Goal: Task Accomplishment & Management: Manage account settings

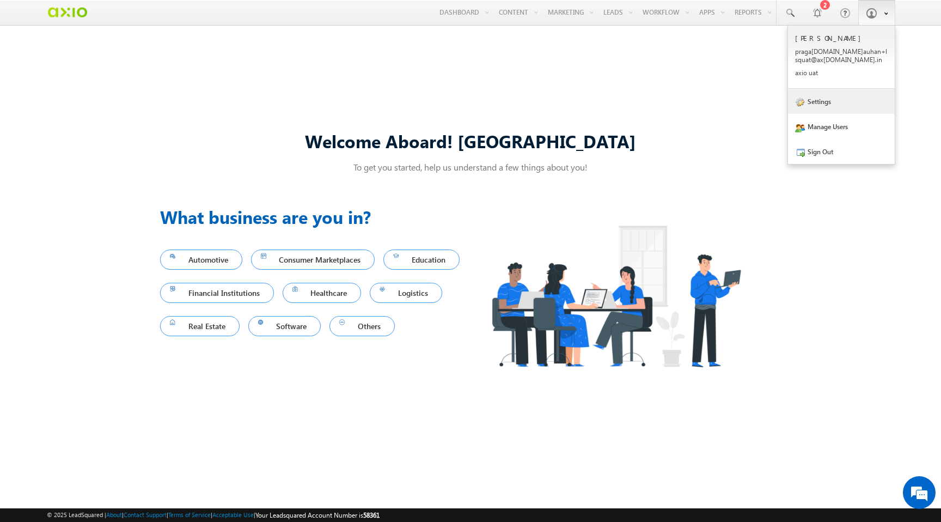
click at [818, 109] on link "Settings" at bounding box center [841, 101] width 107 height 25
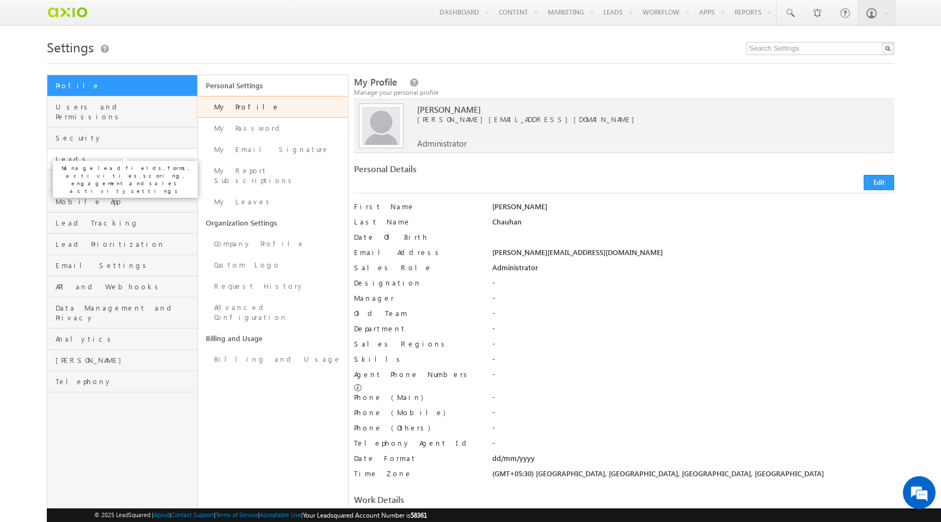
click at [122, 154] on span "Leads" at bounding box center [125, 159] width 139 height 10
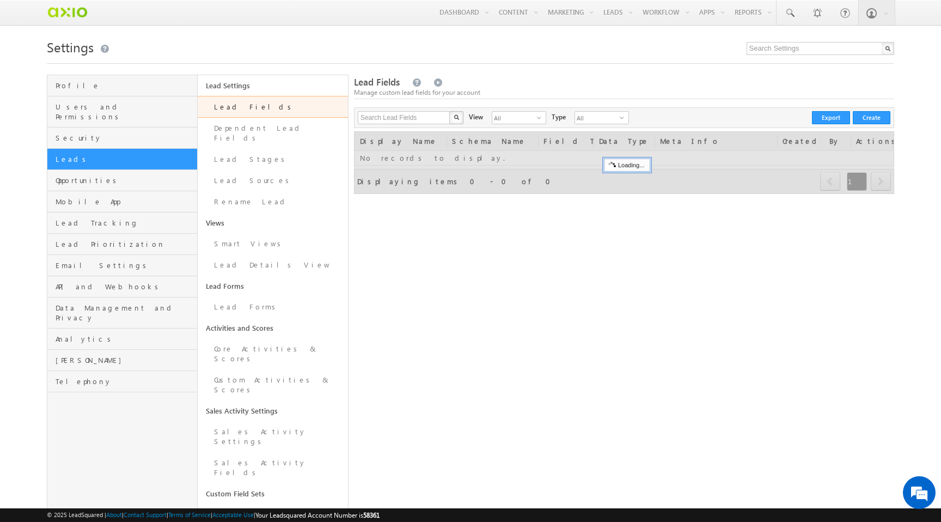
click at [264, 107] on link "Lead Fields" at bounding box center [273, 107] width 150 height 22
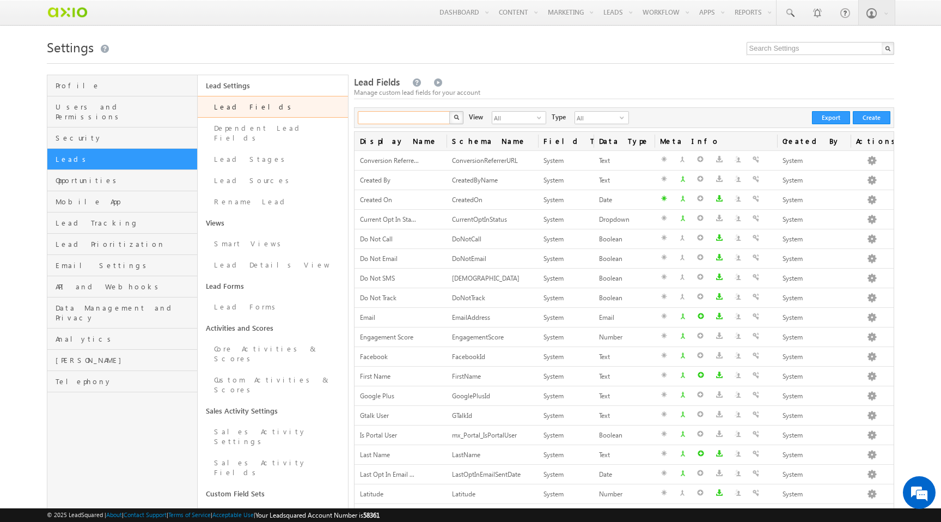
click at [419, 124] on input "text" at bounding box center [404, 117] width 93 height 13
type input "mx_Custom_14"
click at [449, 111] on button "button" at bounding box center [456, 117] width 14 height 13
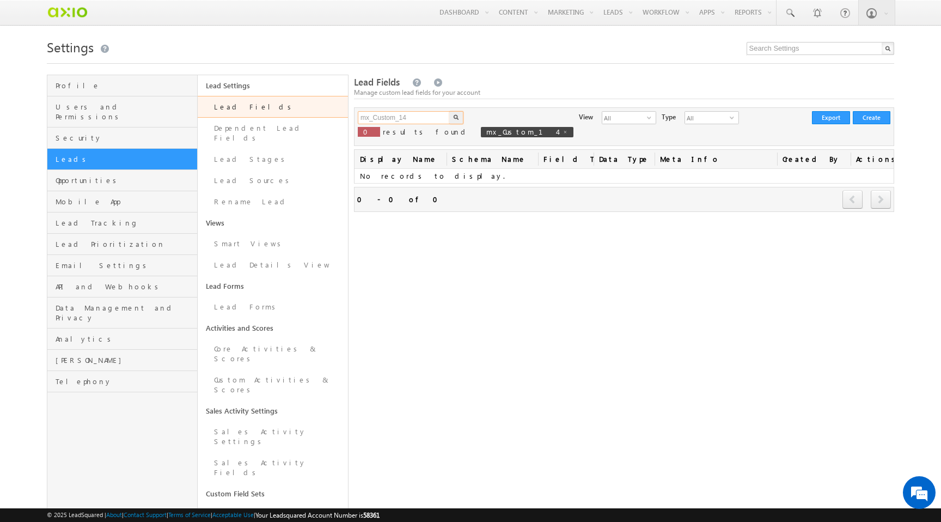
click at [407, 123] on input "mx_Custom_14" at bounding box center [404, 117] width 93 height 13
click at [449, 111] on button "button" at bounding box center [456, 117] width 14 height 13
click at [406, 121] on input "mx" at bounding box center [404, 117] width 93 height 13
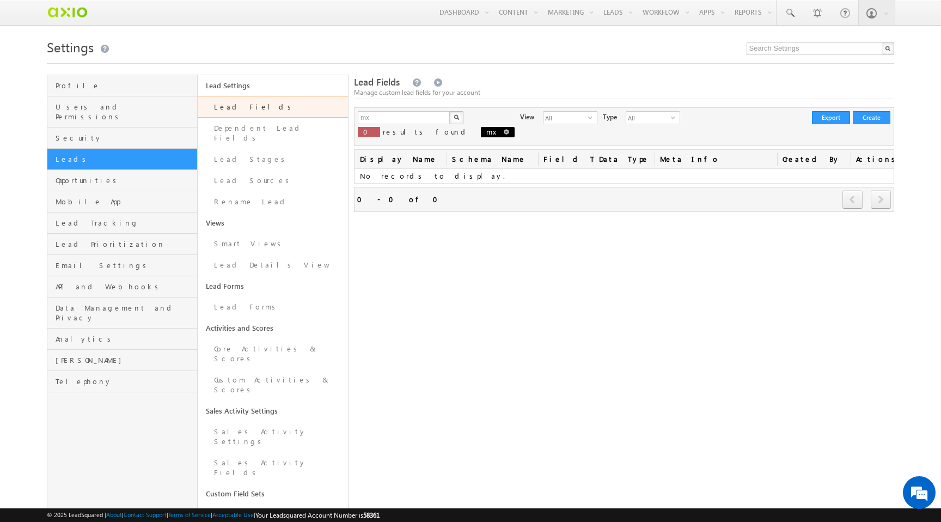
click at [504, 133] on span at bounding box center [506, 131] width 5 height 5
type input "Search Lead Fields"
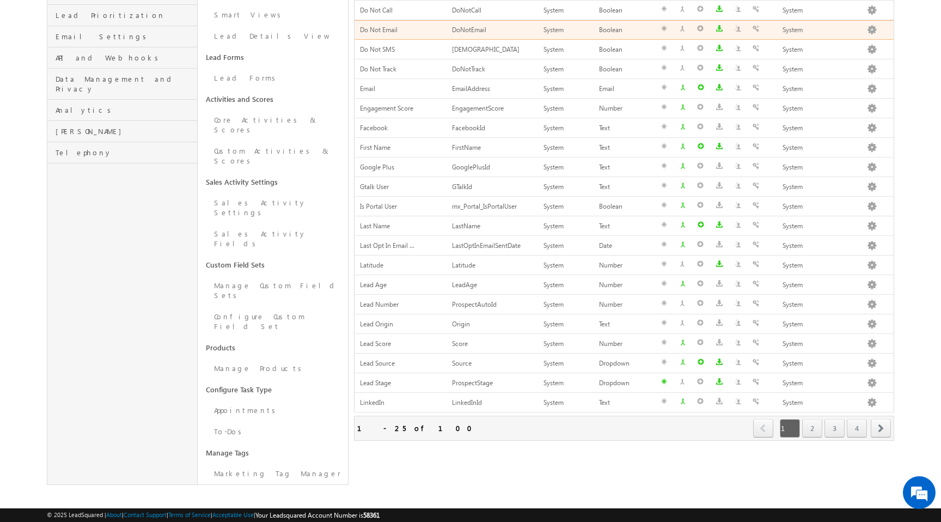
scroll to position [231, 0]
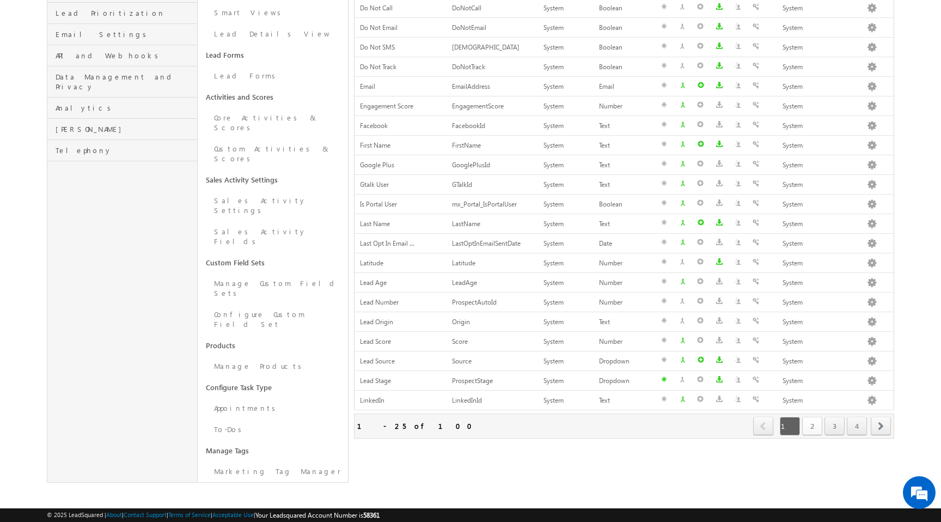
click at [819, 424] on link "2" at bounding box center [812, 426] width 20 height 19
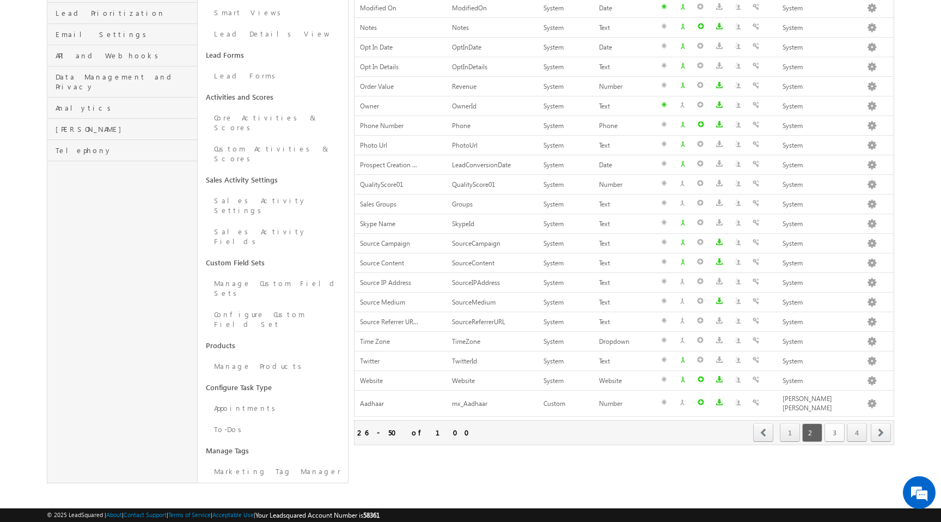
click at [833, 423] on link "3" at bounding box center [835, 432] width 20 height 19
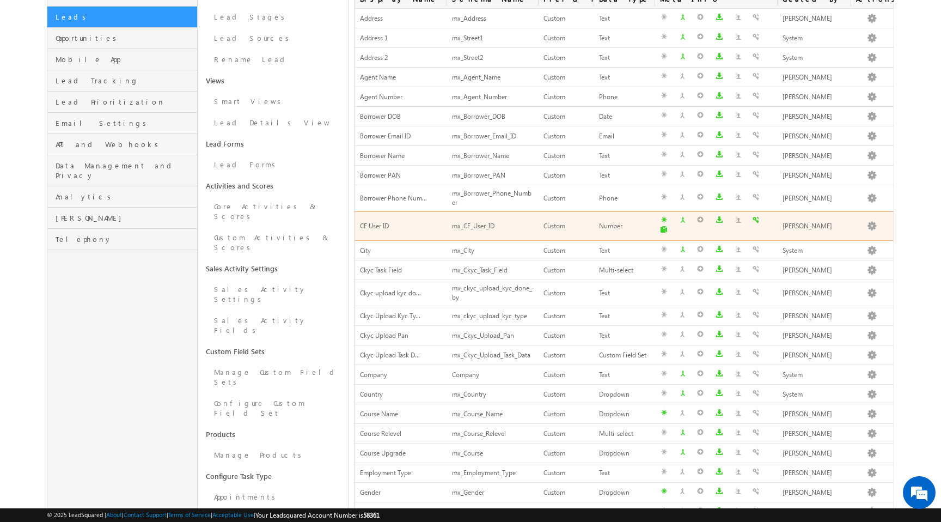
scroll to position [218, 0]
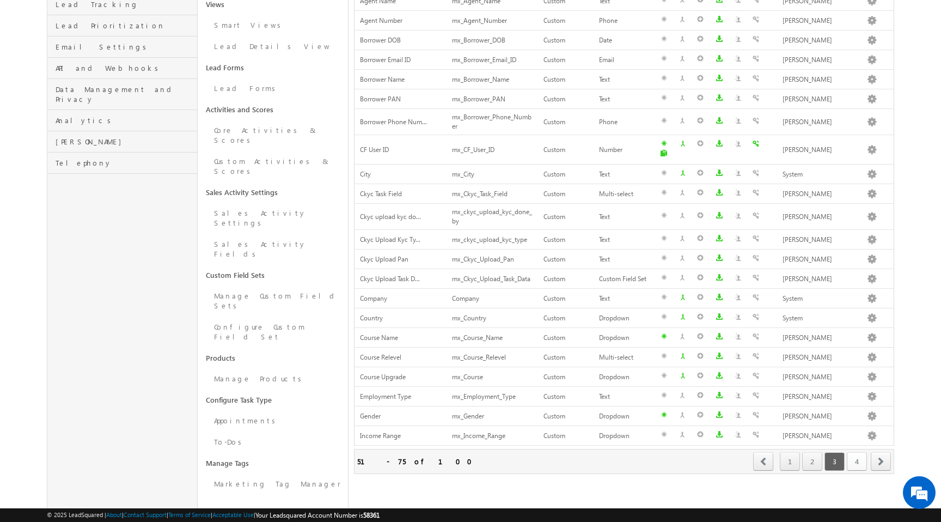
click at [862, 452] on link "4" at bounding box center [857, 461] width 20 height 19
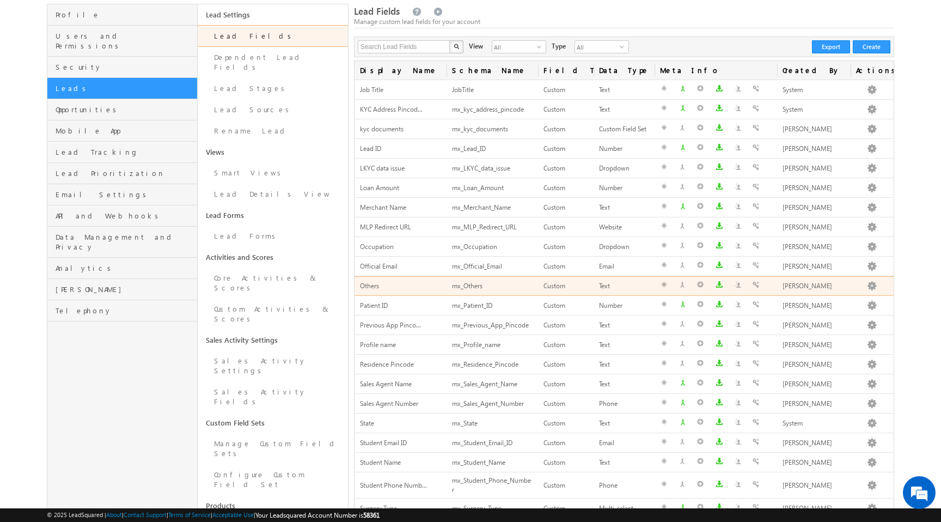
scroll to position [237, 0]
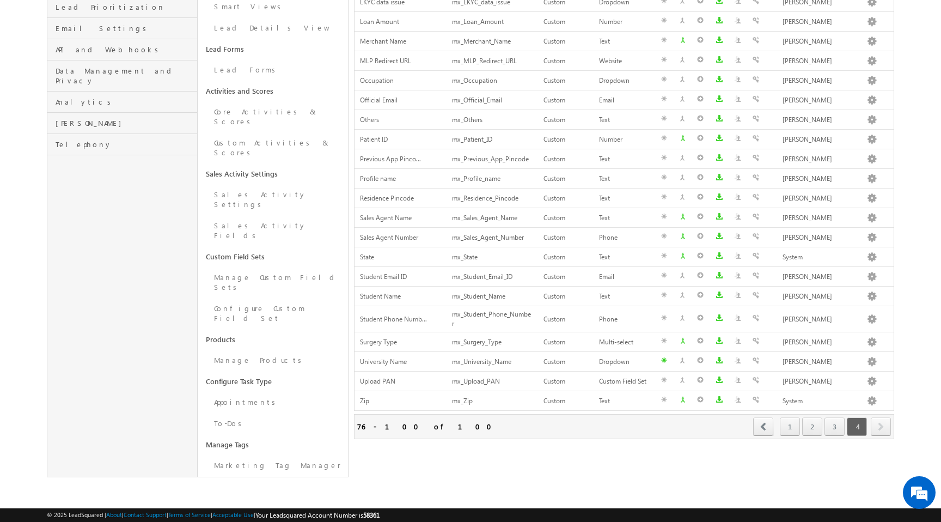
click at [881, 427] on span "next" at bounding box center [881, 426] width 20 height 19
click at [837, 427] on link "3" at bounding box center [835, 426] width 20 height 19
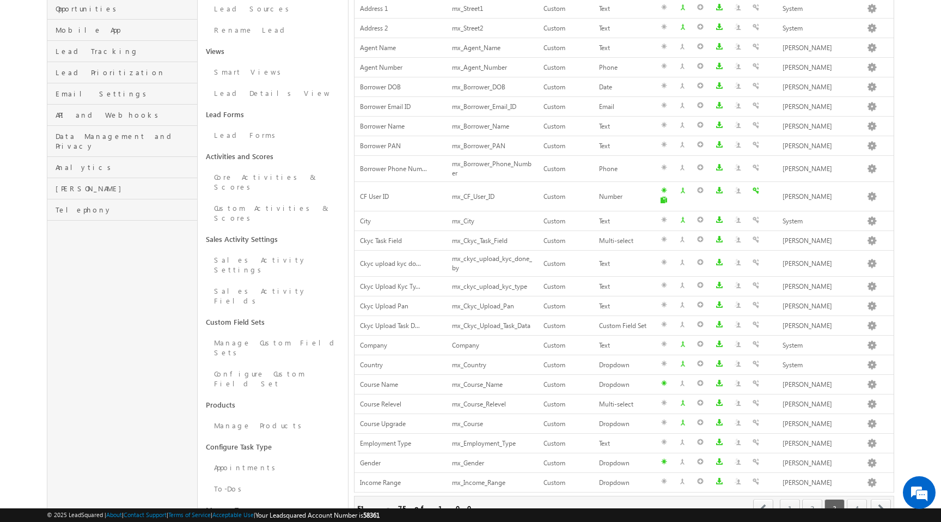
scroll to position [243, 0]
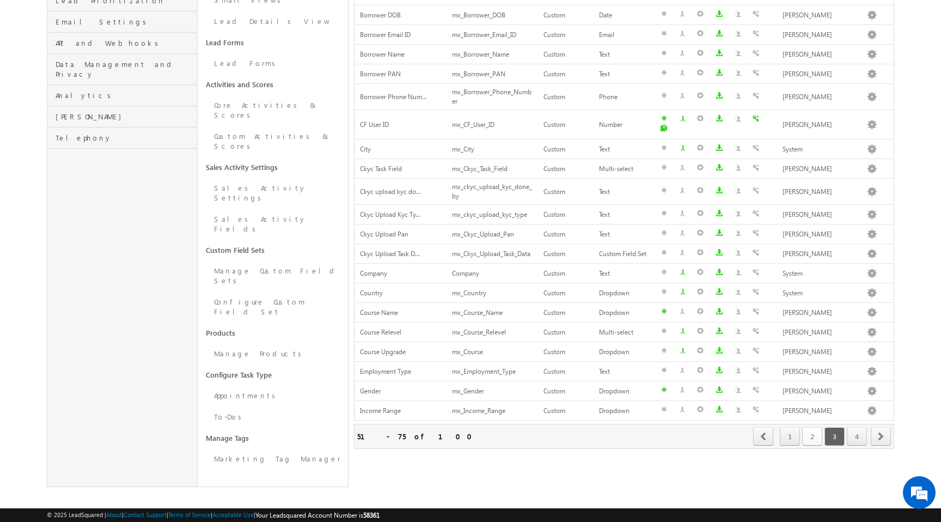
click at [812, 427] on link "2" at bounding box center [812, 436] width 20 height 19
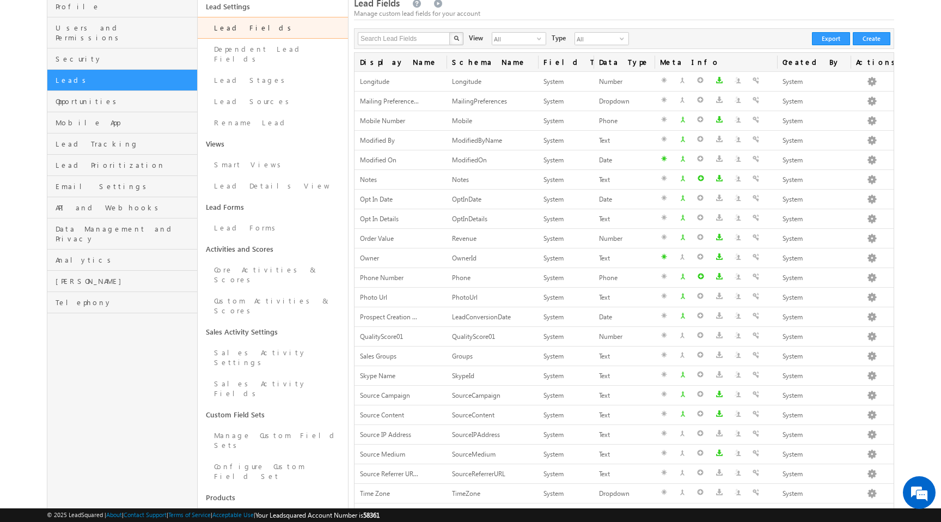
scroll to position [231, 0]
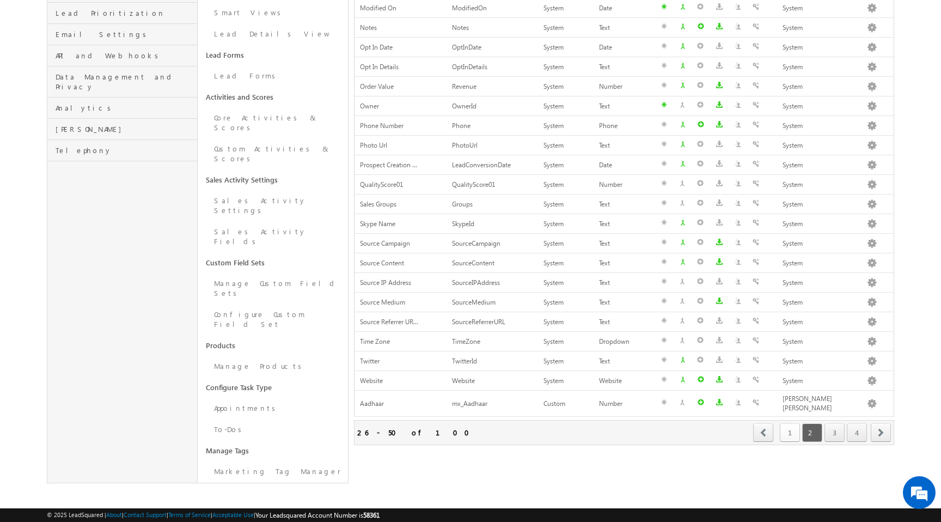
click at [785, 431] on link "1" at bounding box center [790, 432] width 20 height 19
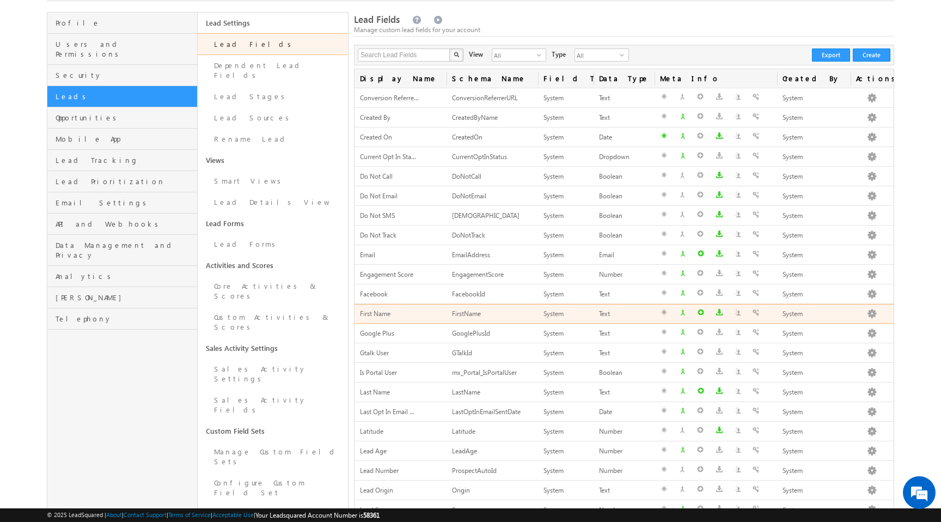
scroll to position [0, 0]
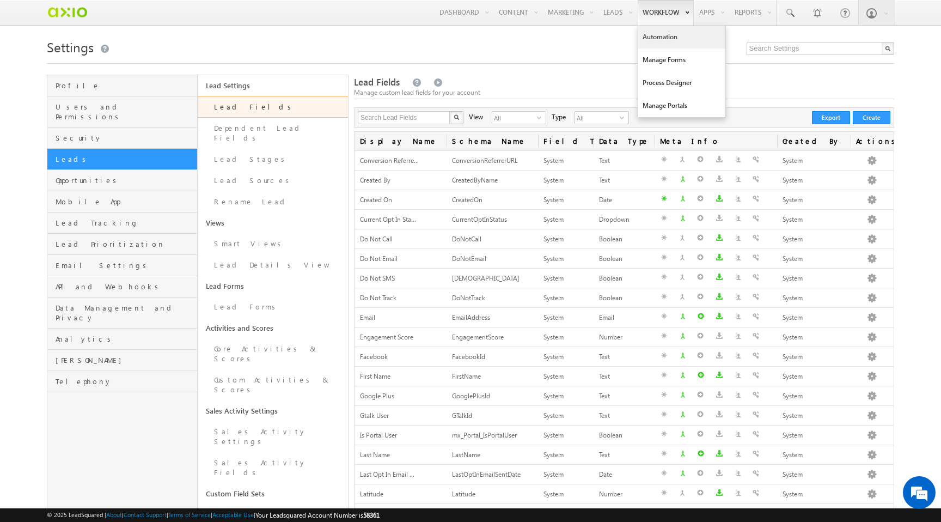
click at [665, 35] on link "Automation" at bounding box center [681, 37] width 87 height 23
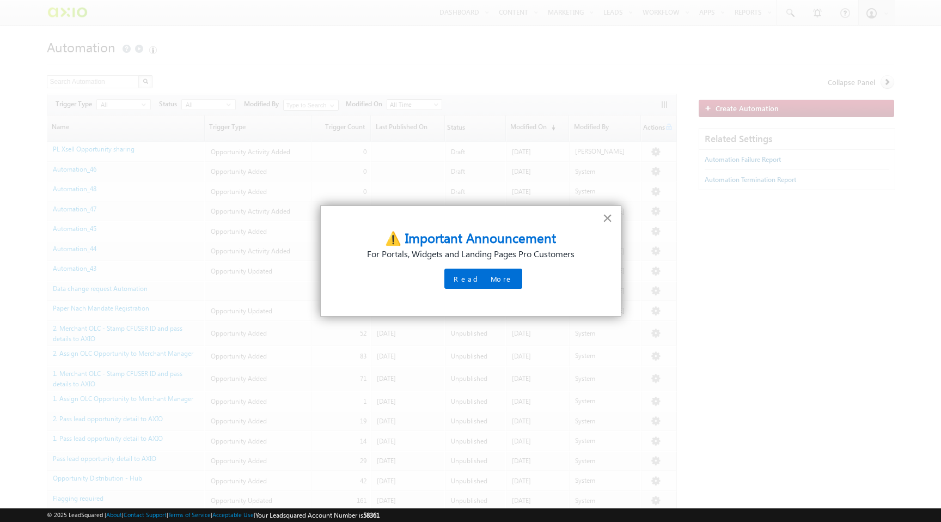
click at [611, 215] on button "×" at bounding box center [607, 217] width 10 height 17
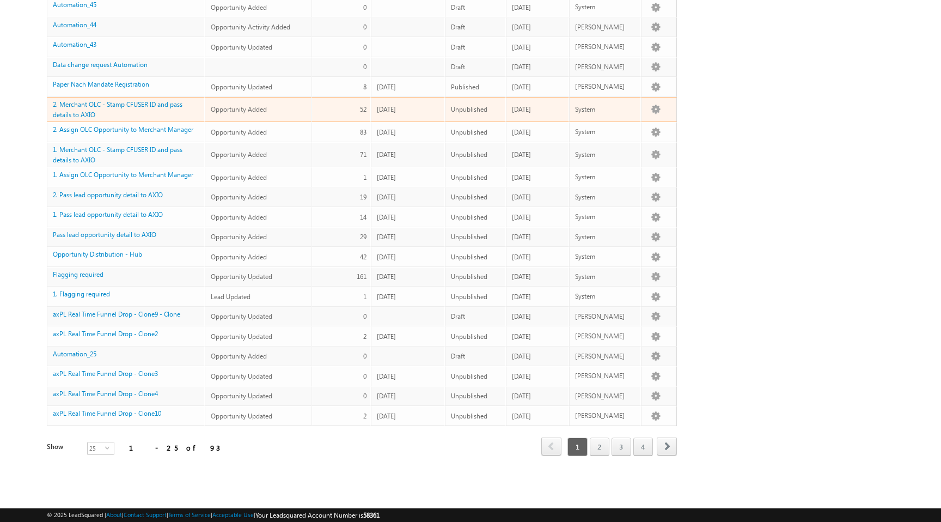
scroll to position [226, 0]
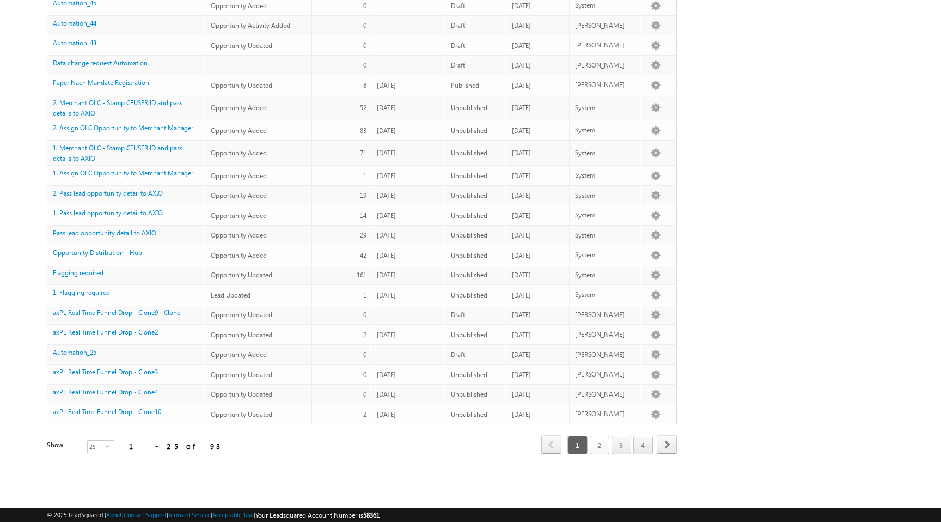
click at [600, 450] on link "2" at bounding box center [600, 445] width 20 height 19
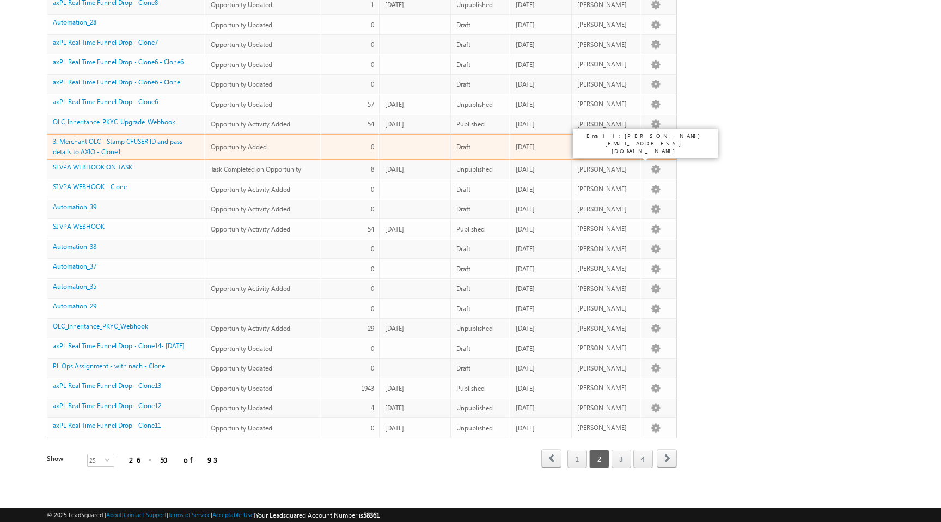
scroll to position [243, 0]
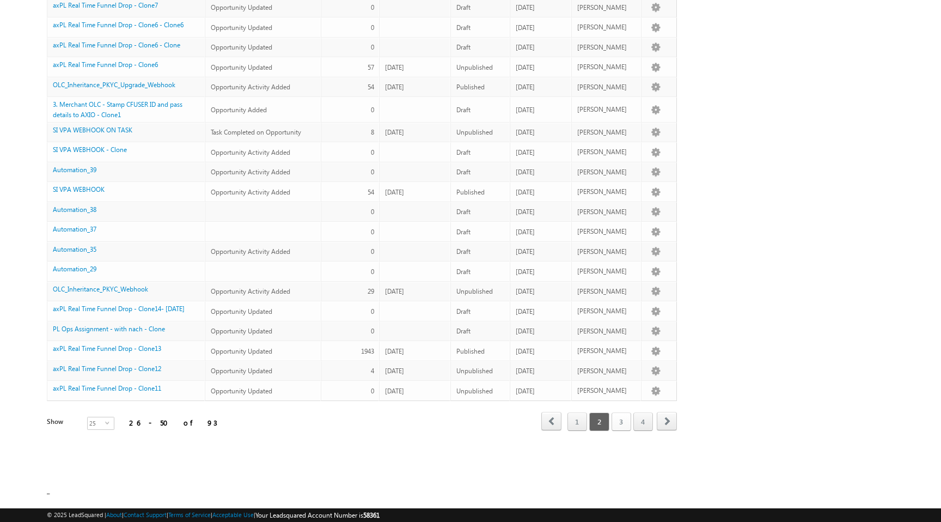
click at [625, 424] on link "3" at bounding box center [622, 421] width 20 height 19
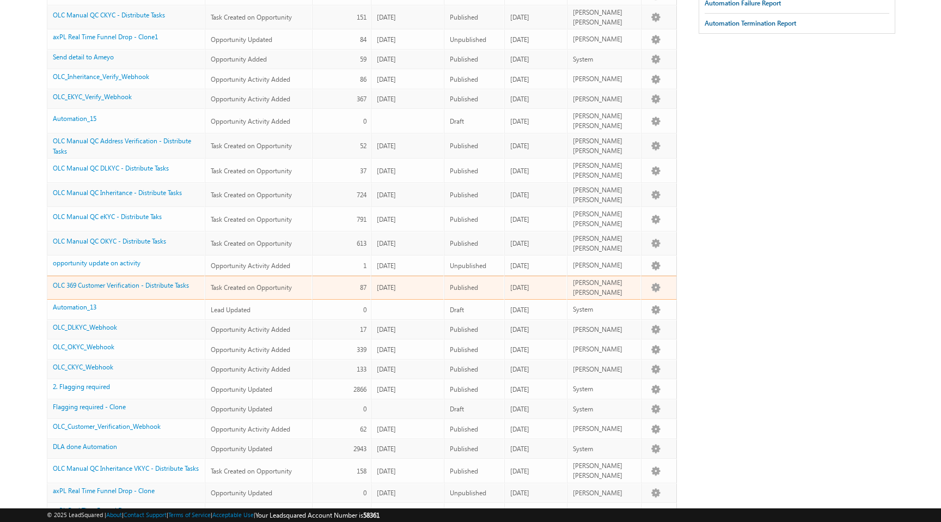
scroll to position [248, 0]
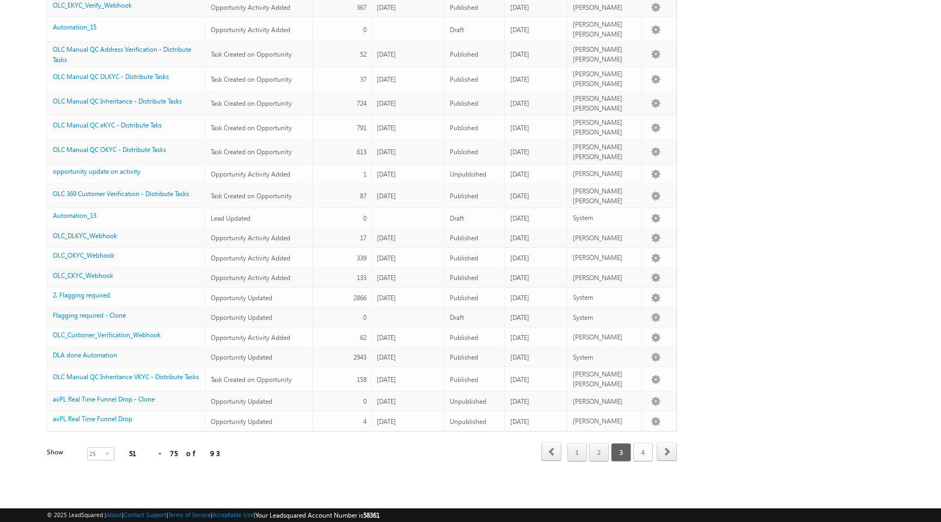
click at [640, 443] on link "4" at bounding box center [644, 452] width 20 height 19
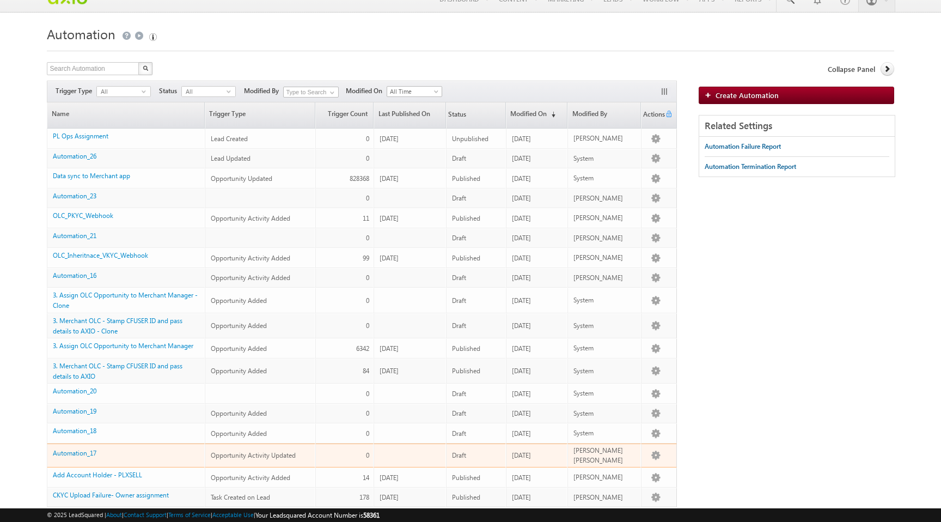
scroll to position [0, 0]
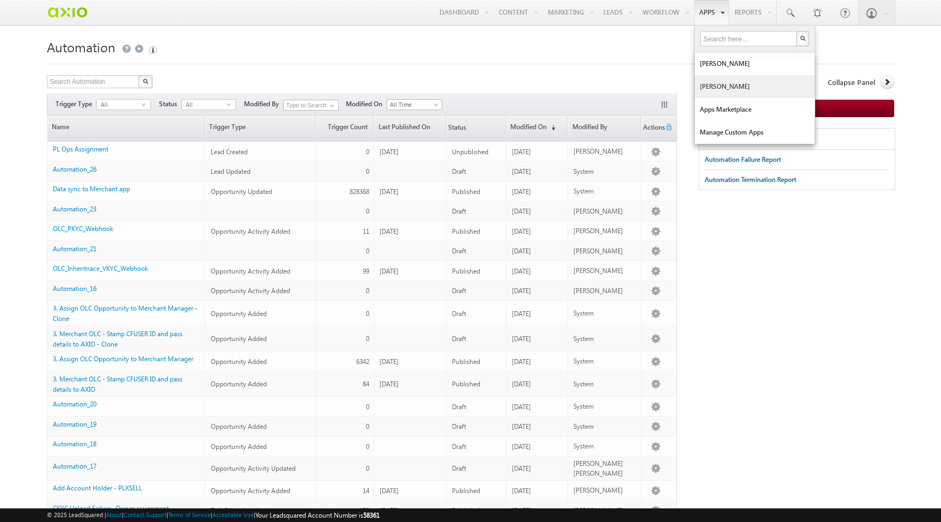
click at [717, 89] on link "[PERSON_NAME]" at bounding box center [755, 86] width 120 height 23
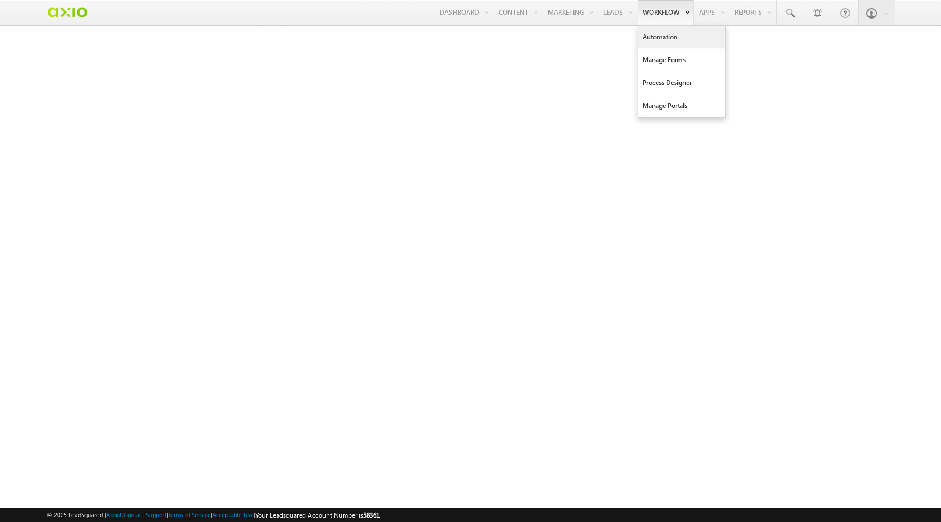
click at [657, 31] on link "Automation" at bounding box center [681, 37] width 87 height 23
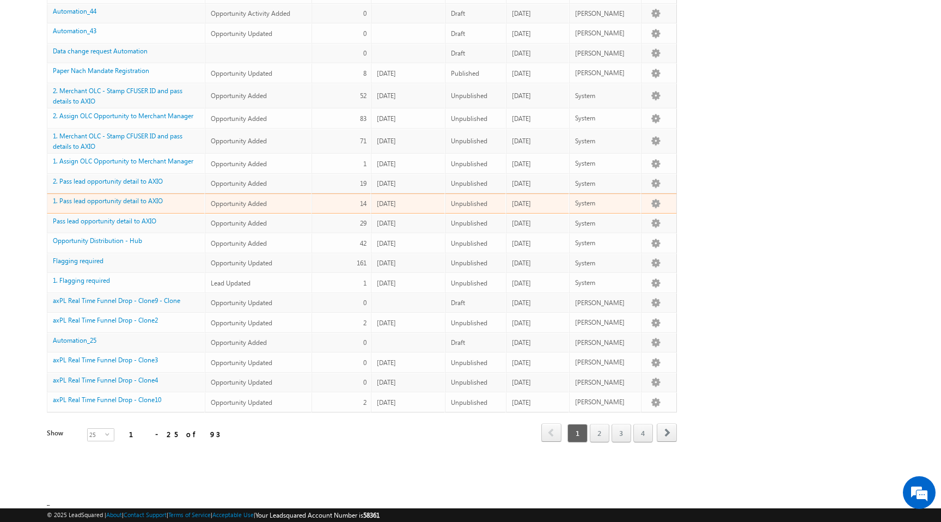
scroll to position [238, 0]
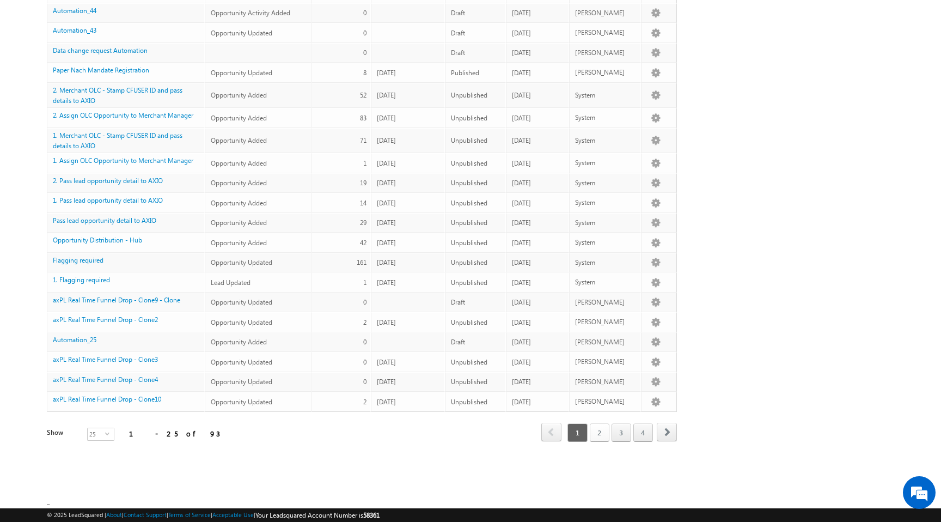
click at [601, 431] on link "2" at bounding box center [600, 432] width 20 height 19
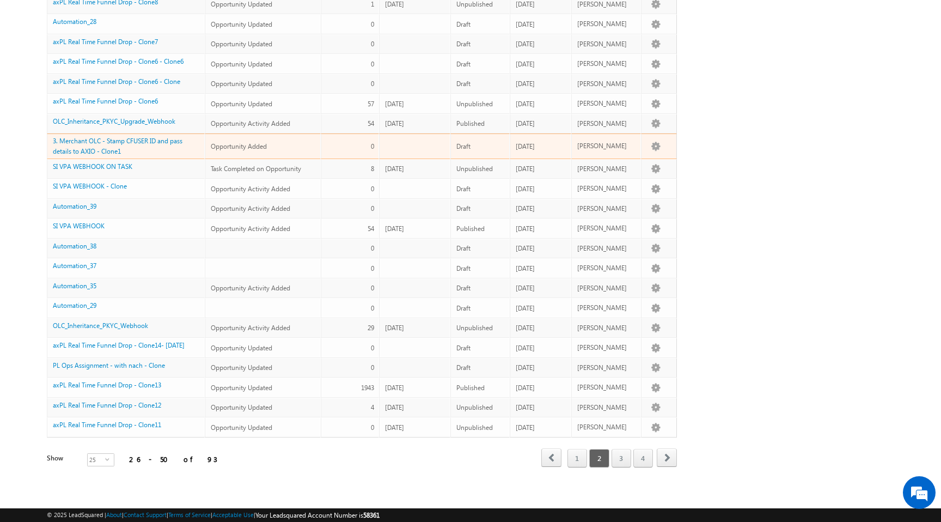
scroll to position [243, 0]
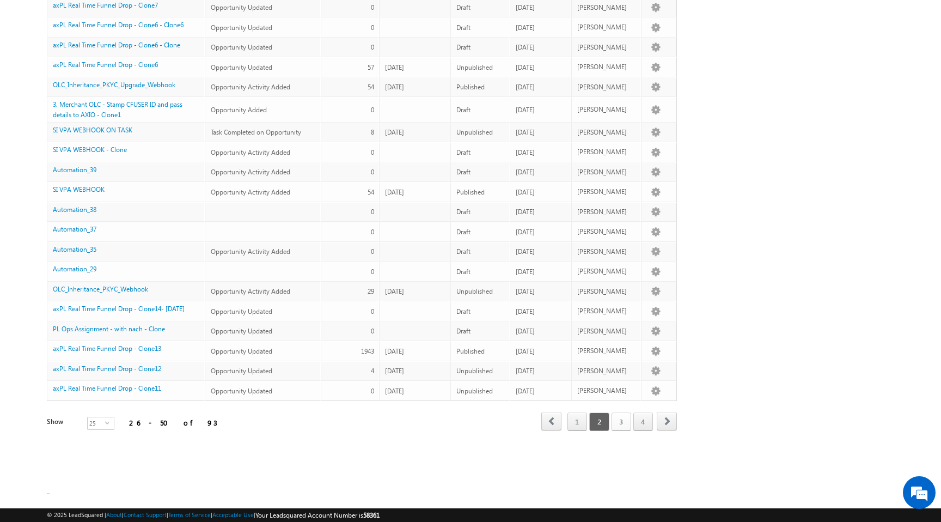
click at [626, 415] on link "3" at bounding box center [622, 421] width 20 height 19
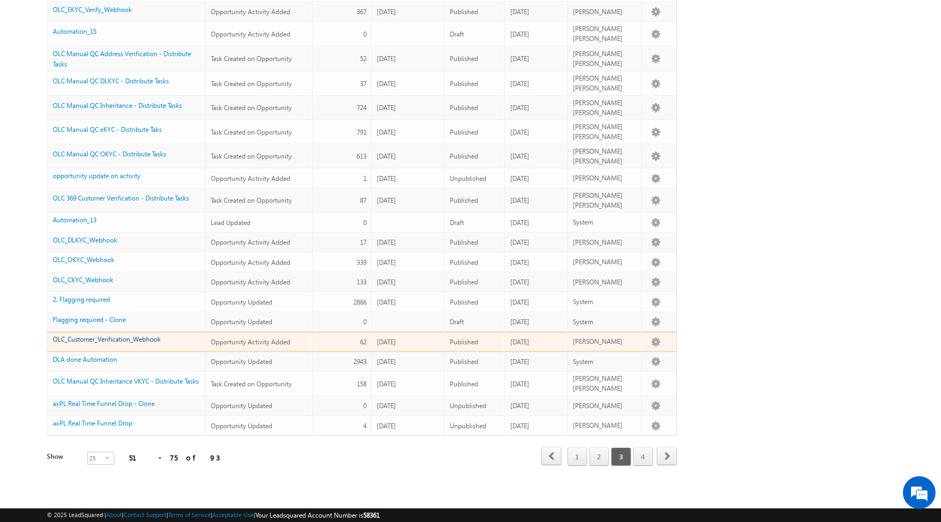
click at [111, 335] on link "OLC_Customer_Verification_Webhook" at bounding box center [107, 339] width 108 height 8
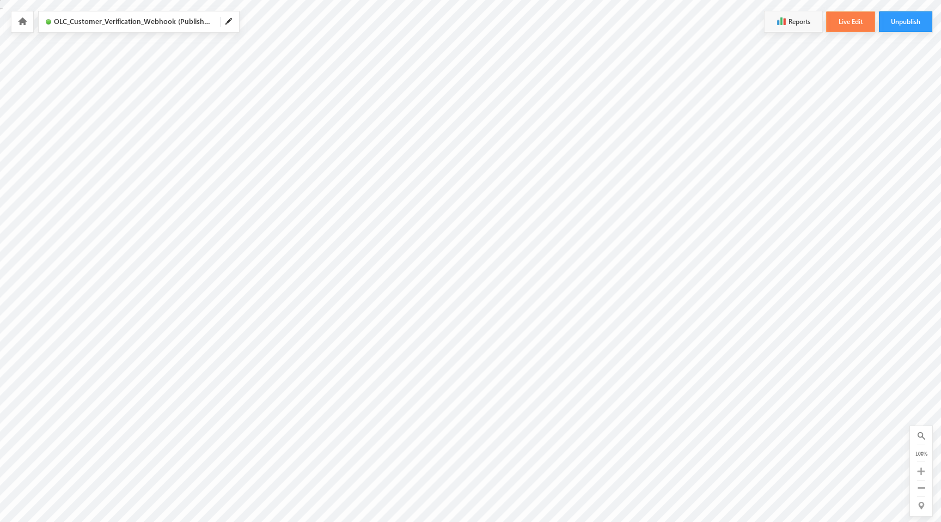
click at [860, 25] on button "Live Edit" at bounding box center [850, 21] width 49 height 21
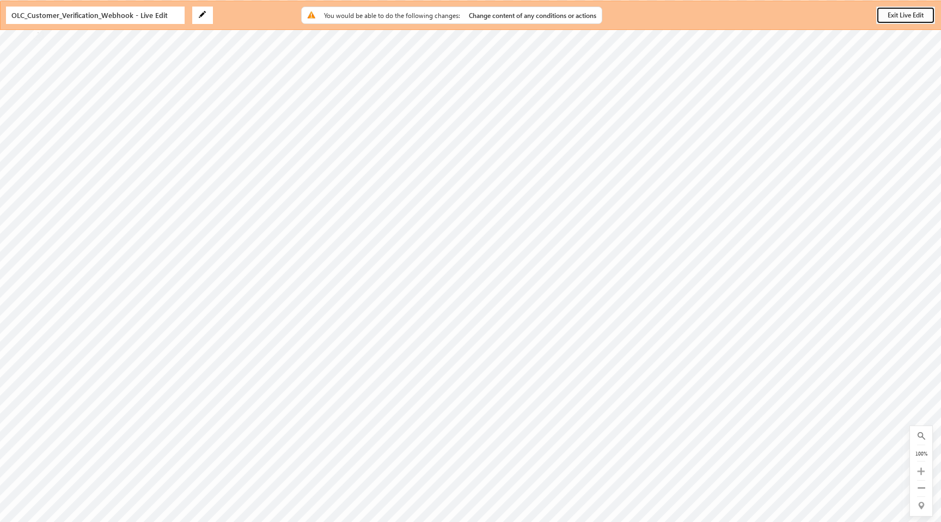
click at [901, 14] on button "Exit Live Edit" at bounding box center [905, 15] width 59 height 17
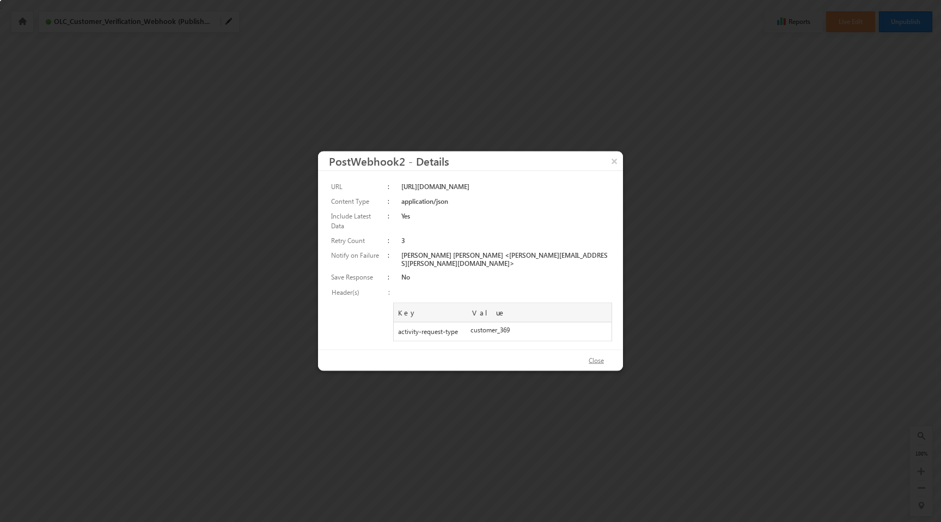
click at [594, 353] on button "Close" at bounding box center [596, 361] width 37 height 16
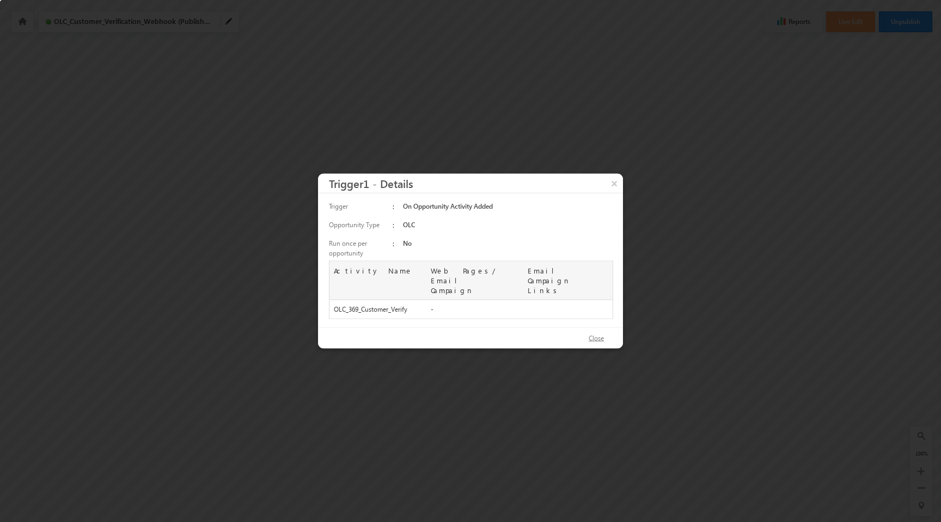
click at [598, 331] on button "Close" at bounding box center [596, 339] width 37 height 16
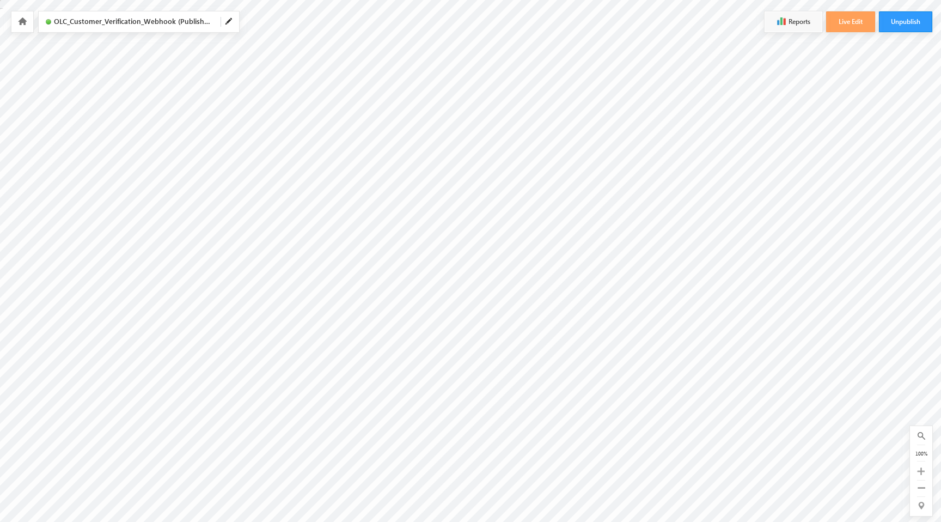
click at [23, 31] on div at bounding box center [22, 21] width 22 height 21
click at [25, 17] on icon at bounding box center [22, 21] width 9 height 8
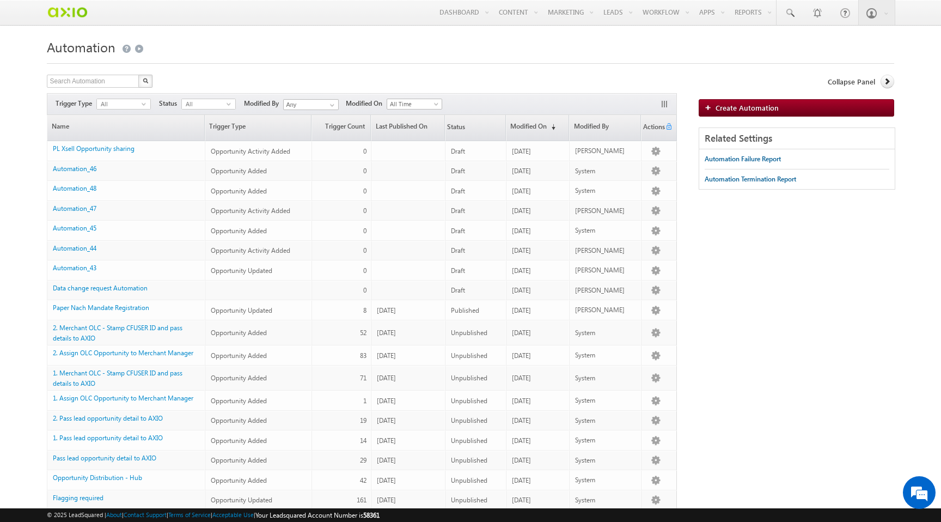
click at [438, 65] on form "Automation Create Automation Search Automation X 93 results found Actions Selec…" at bounding box center [470, 384] width 847 height 698
click at [107, 80] on input "text" at bounding box center [93, 81] width 93 height 13
type input "p"
type input "opportunity"
click at [138, 75] on button "button" at bounding box center [145, 81] width 14 height 13
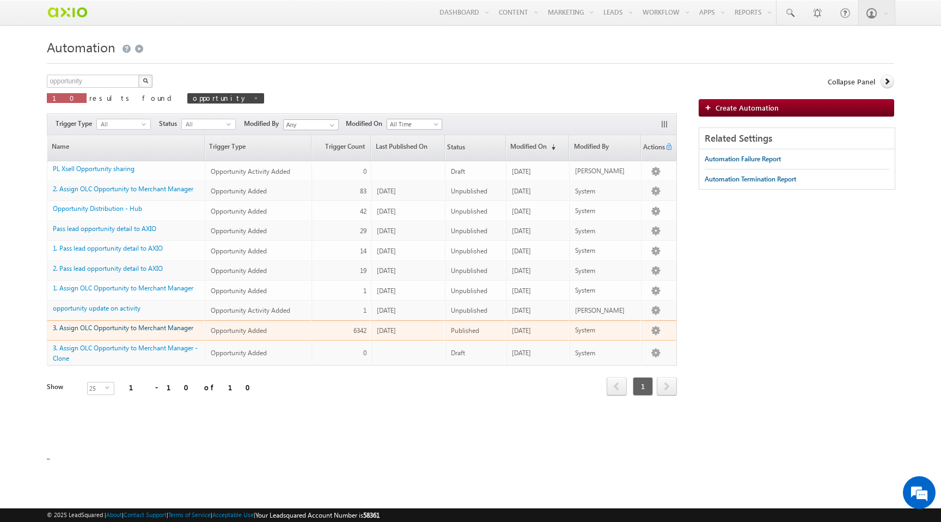
click at [109, 332] on link "3. Assign OLC Opportunity to Merchant Manager" at bounding box center [123, 328] width 141 height 8
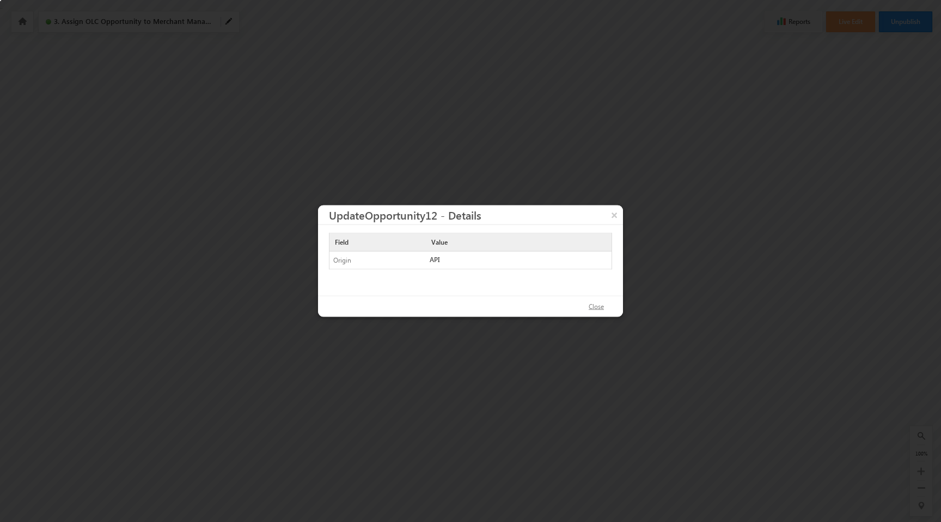
click at [602, 300] on button "Close" at bounding box center [596, 307] width 37 height 16
click at [616, 216] on button "×" at bounding box center [614, 214] width 17 height 19
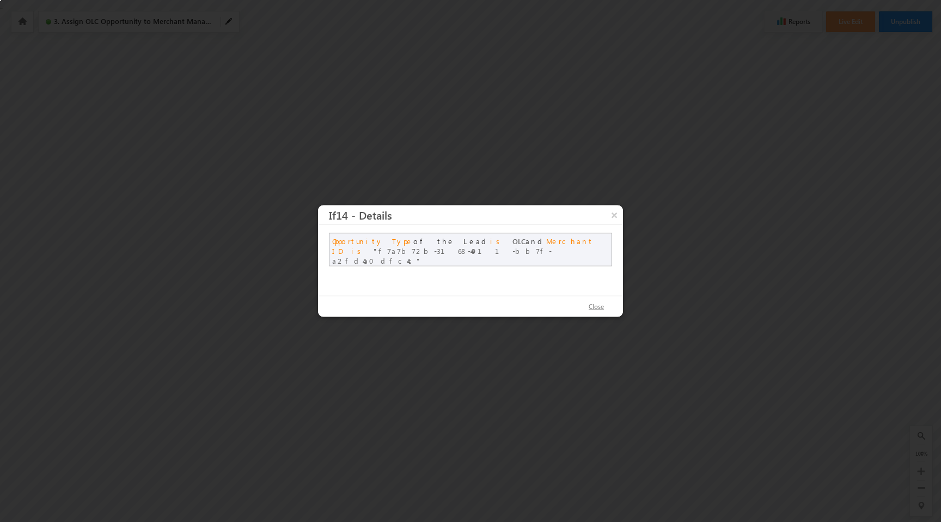
click at [604, 308] on button "Close" at bounding box center [596, 307] width 37 height 16
click at [612, 213] on button "×" at bounding box center [614, 214] width 17 height 19
click at [614, 215] on button "×" at bounding box center [614, 214] width 17 height 19
click at [598, 304] on button "Close" at bounding box center [596, 307] width 37 height 16
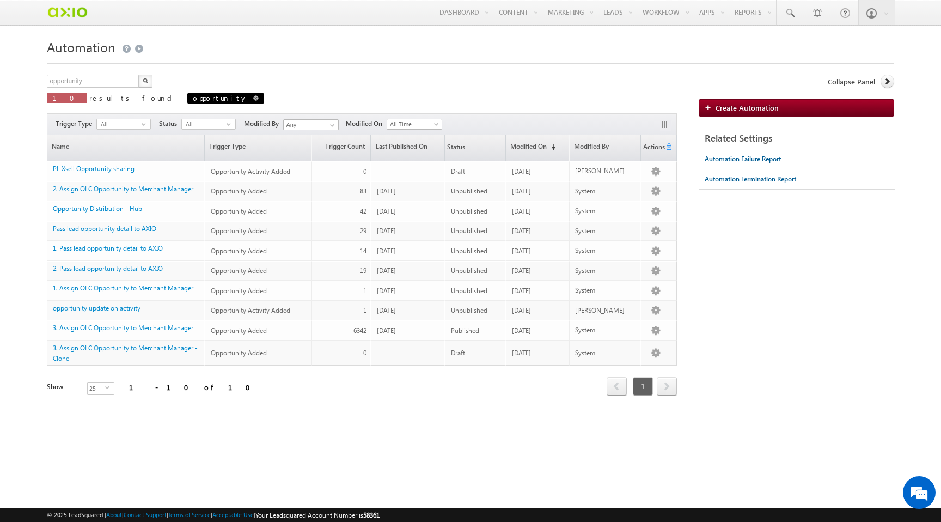
click at [253, 99] on span at bounding box center [255, 97] width 5 height 5
type input "Search Automation"
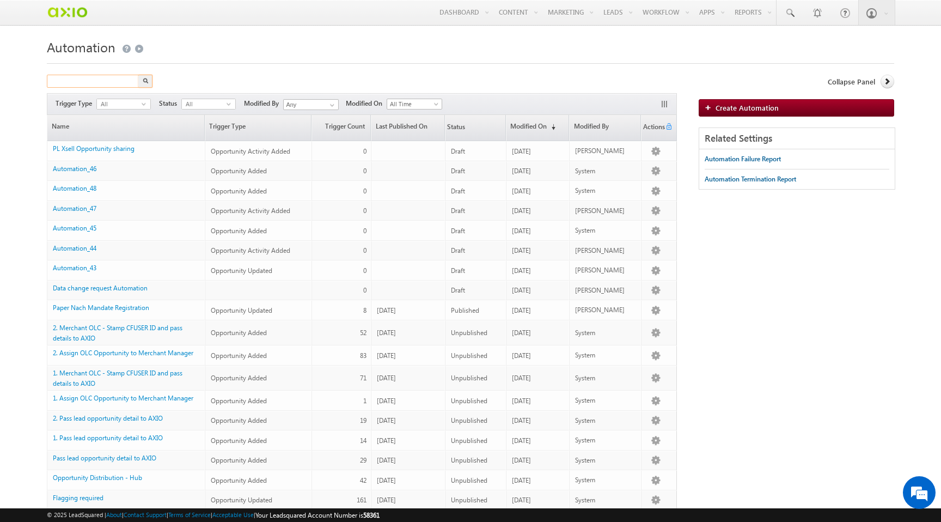
click at [111, 82] on input "text" at bounding box center [93, 81] width 93 height 13
type input "olc"
click at [138, 75] on button "button" at bounding box center [145, 81] width 14 height 13
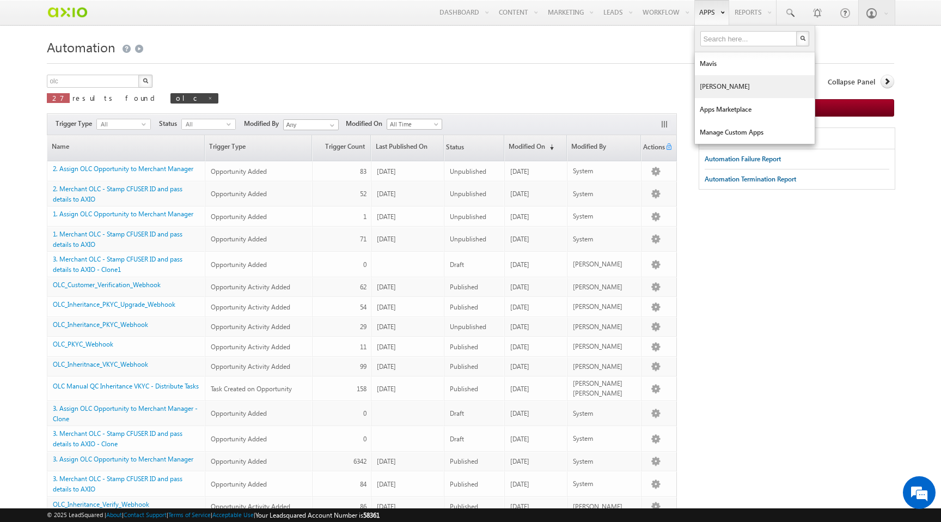
click at [710, 80] on link "[PERSON_NAME]" at bounding box center [755, 86] width 120 height 23
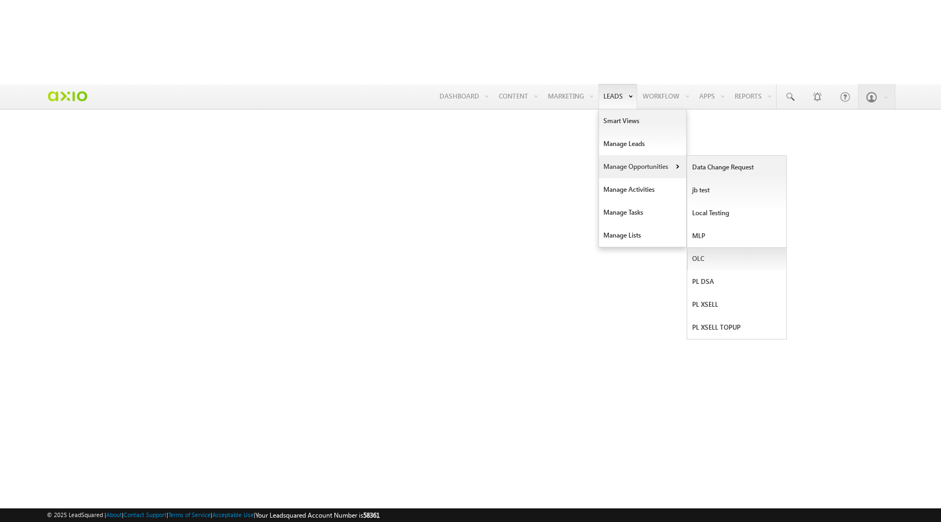
click at [706, 247] on link "OLC" at bounding box center [737, 258] width 100 height 23
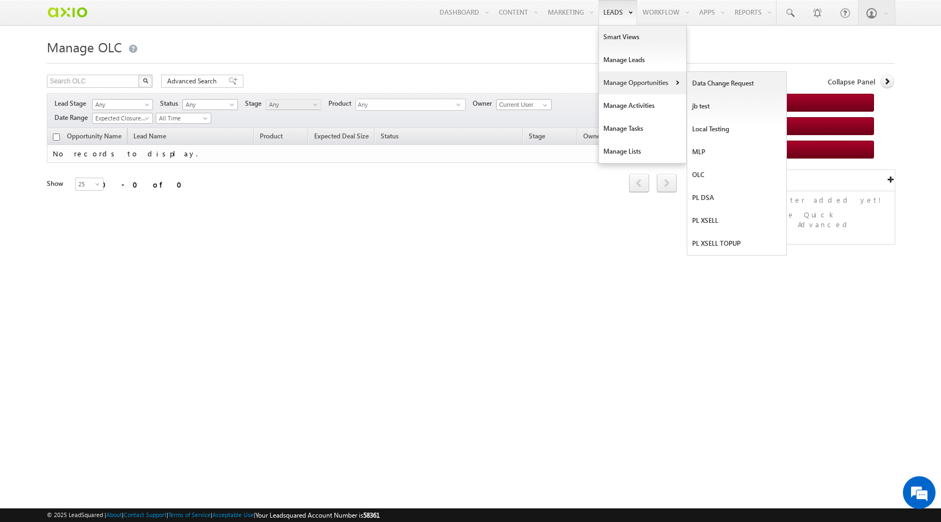
click at [610, 86] on link "Manage Opportunities" at bounding box center [642, 82] width 87 height 23
click at [610, 85] on link "Manage Opportunities" at bounding box center [642, 82] width 87 height 23
click at [720, 167] on link "OLC" at bounding box center [737, 174] width 100 height 23
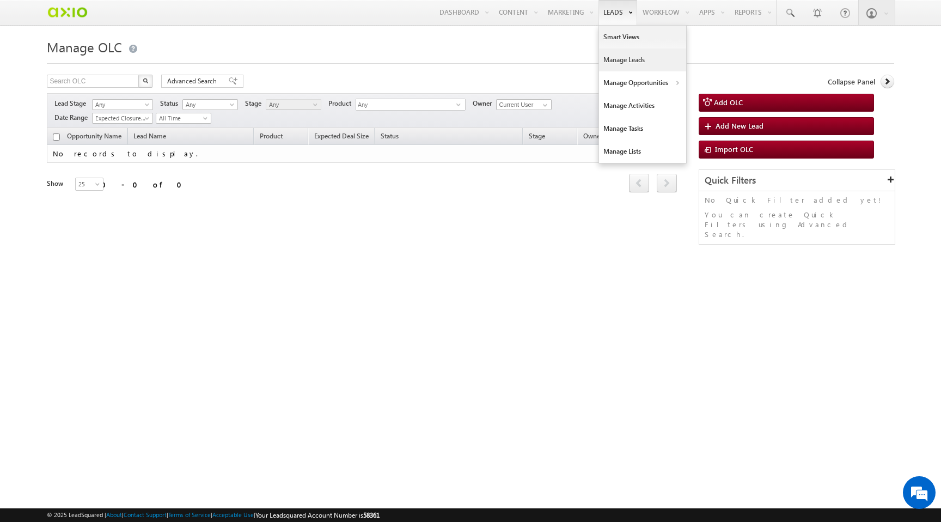
click at [612, 63] on link "Manage Leads" at bounding box center [642, 59] width 87 height 23
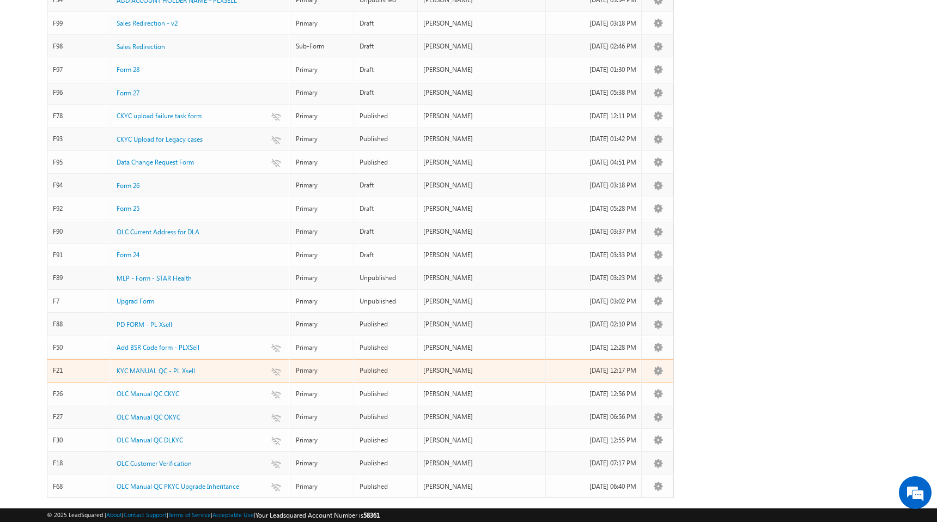
scroll to position [302, 0]
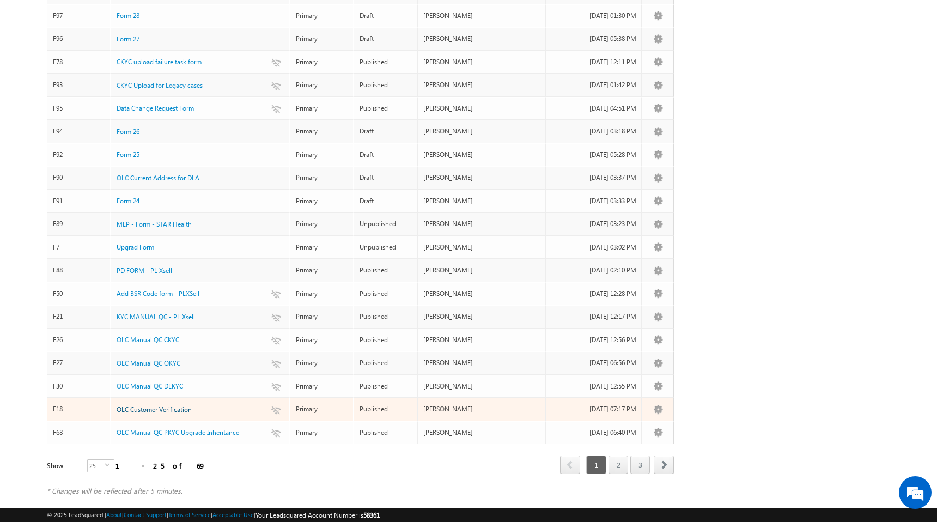
click at [173, 405] on span "OLC Customer Verification" at bounding box center [154, 409] width 75 height 8
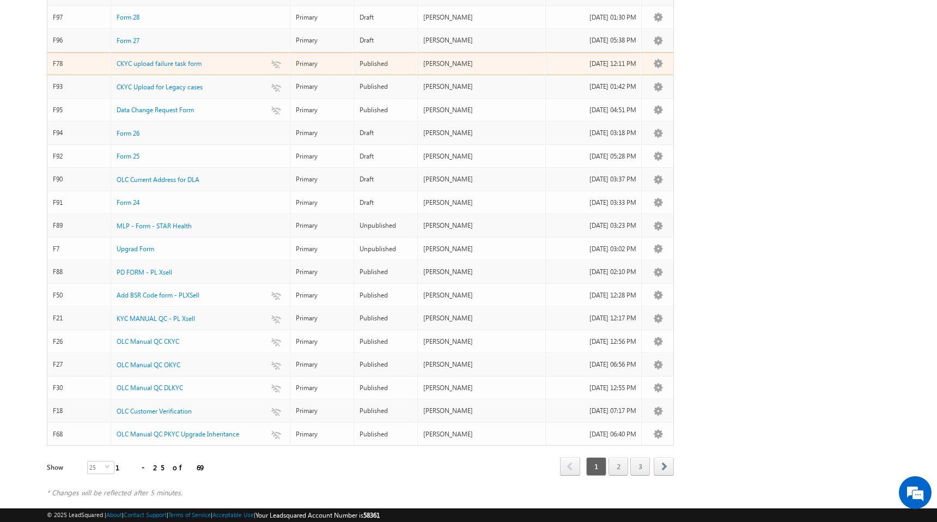
scroll to position [302, 0]
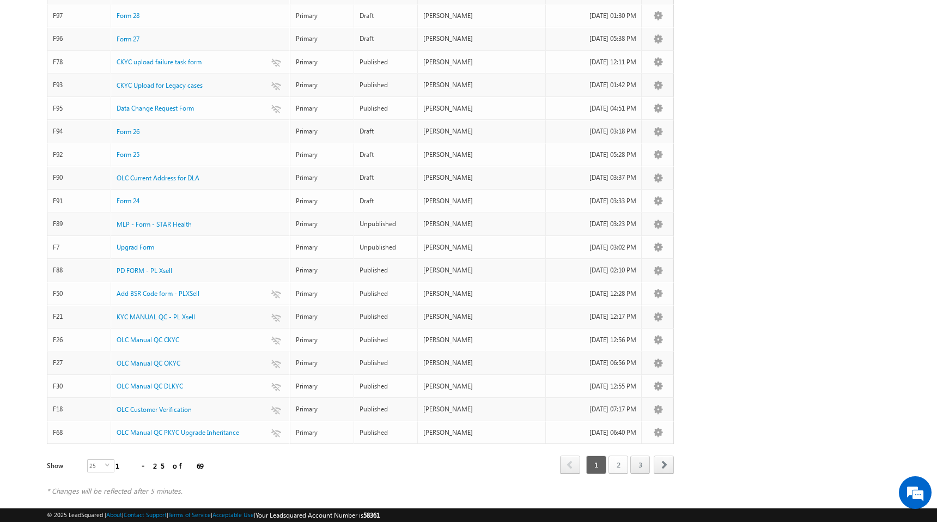
click at [618, 455] on link "2" at bounding box center [618, 464] width 20 height 19
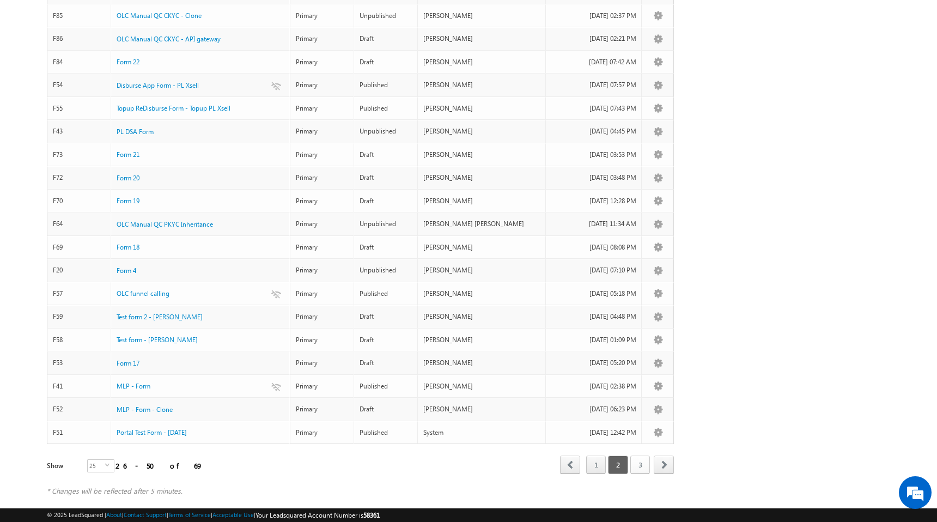
click at [634, 455] on link "3" at bounding box center [640, 464] width 20 height 19
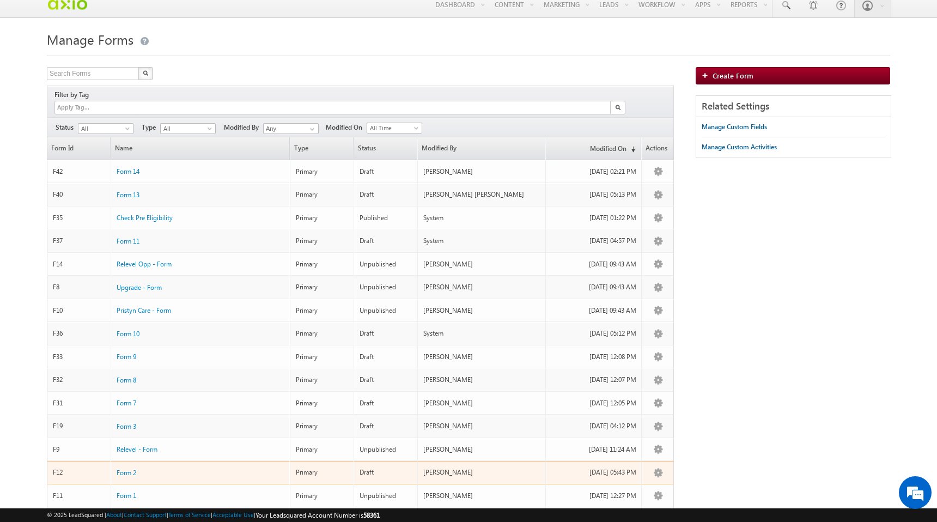
scroll to position [0, 0]
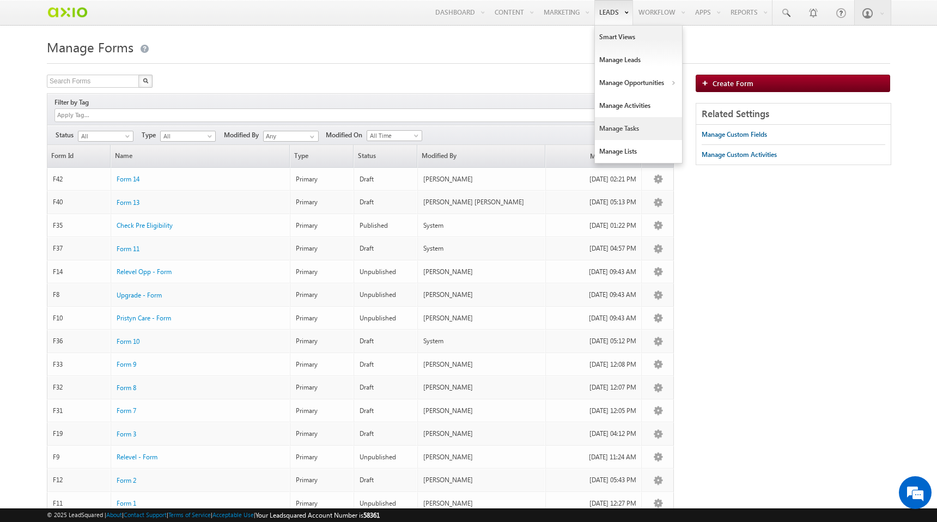
click at [629, 121] on link "Manage Tasks" at bounding box center [638, 128] width 87 height 23
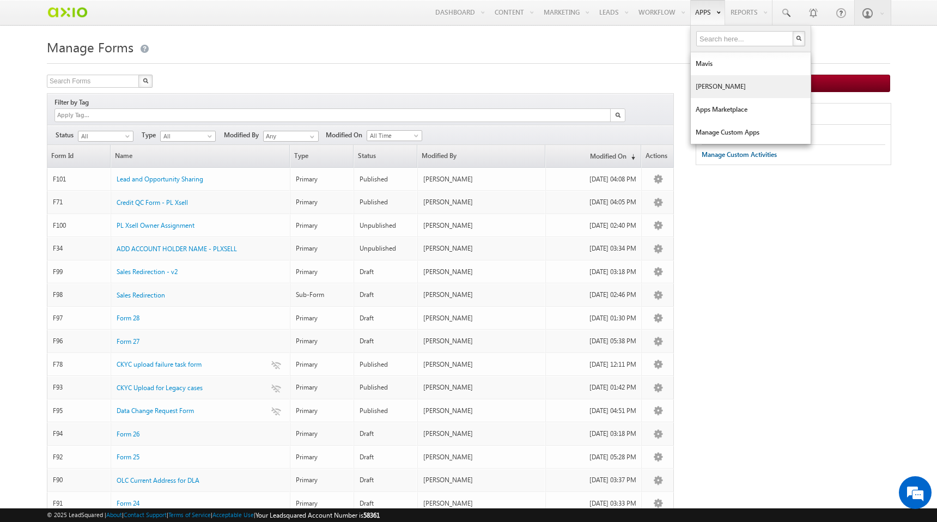
click at [715, 88] on link "[PERSON_NAME]" at bounding box center [751, 86] width 120 height 23
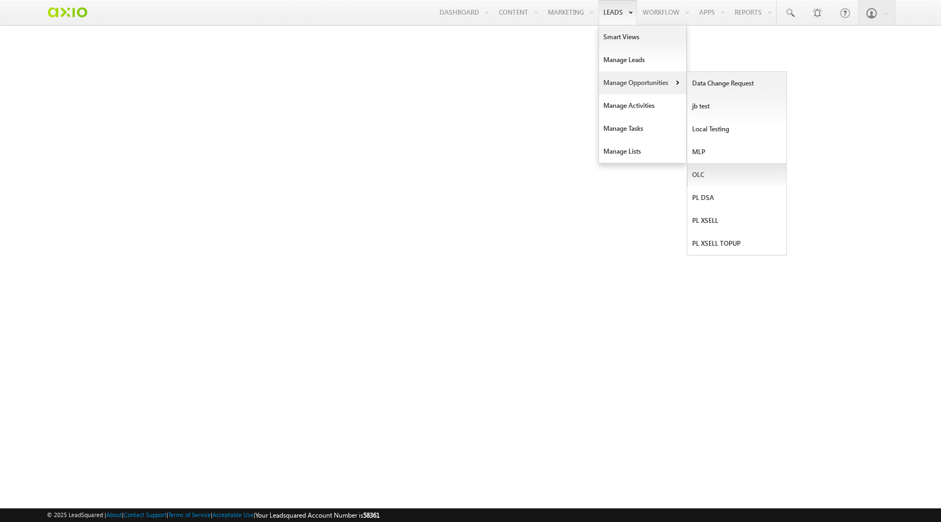
click at [710, 179] on link "OLC" at bounding box center [737, 174] width 100 height 23
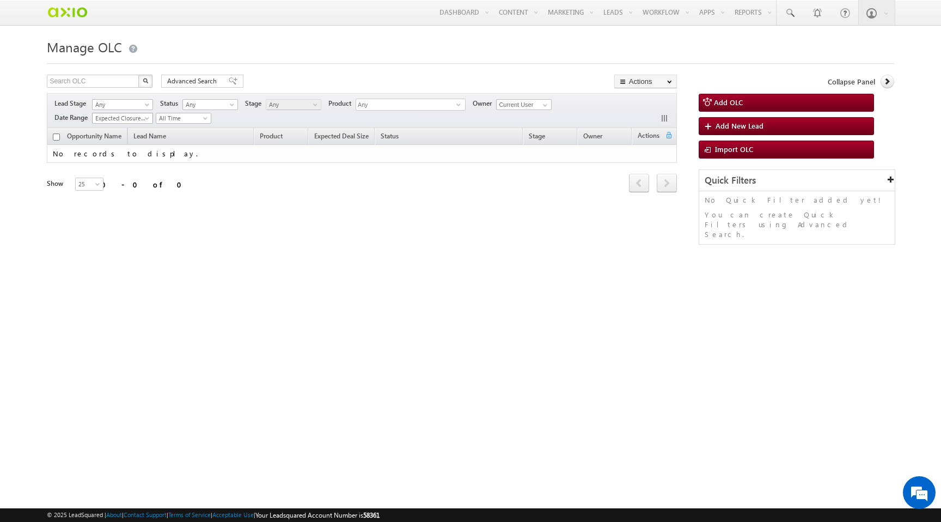
click at [148, 117] on span at bounding box center [148, 120] width 9 height 9
click at [344, 244] on div "Manage OLC Search OLC X 0 results found Advanced Search Advanced search results…" at bounding box center [470, 171] width 847 height 272
click at [659, 86] on button "Actions" at bounding box center [645, 82] width 63 height 14
click at [693, 62] on div at bounding box center [470, 60] width 847 height 7
click at [666, 42] on link "Automation" at bounding box center [681, 37] width 87 height 23
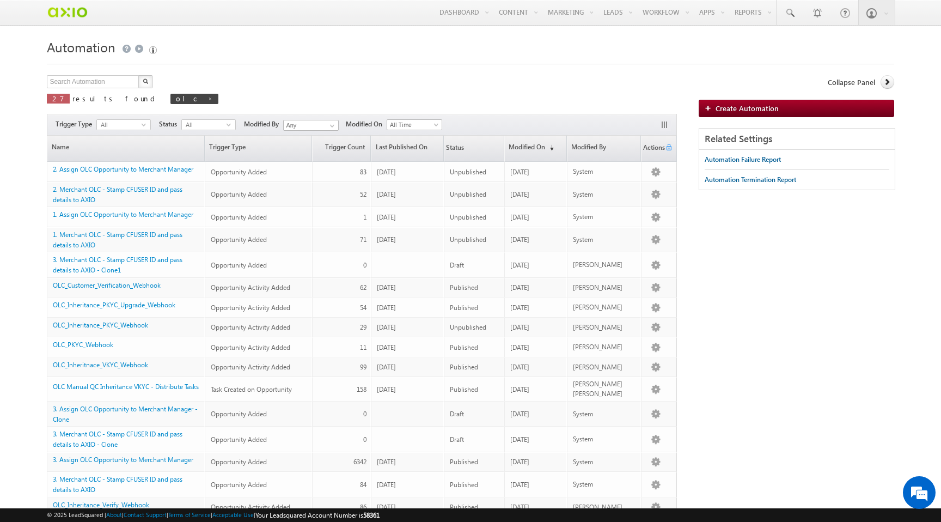
click at [485, 155] on th "Status" at bounding box center [474, 149] width 60 height 26
click at [226, 126] on span "All" at bounding box center [204, 125] width 45 height 10
click at [217, 155] on li "Published" at bounding box center [208, 158] width 53 height 11
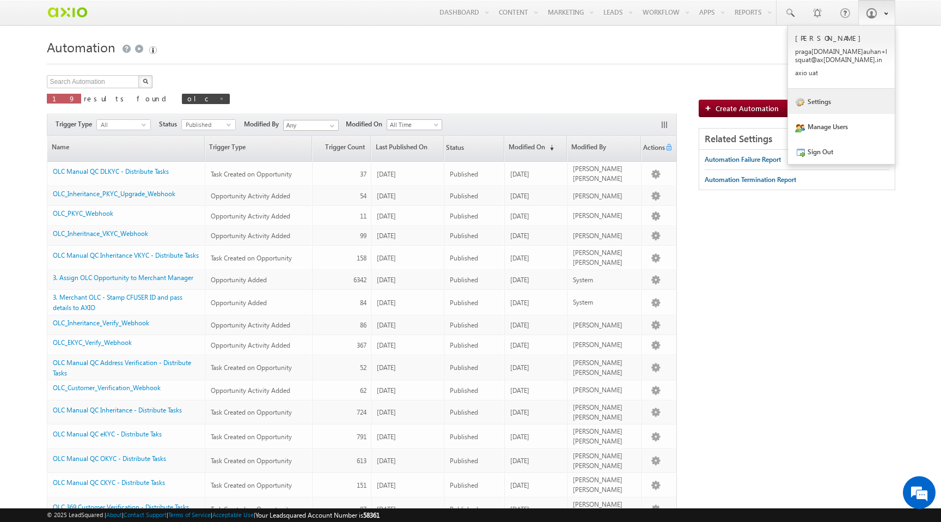
click at [830, 110] on link "Settings" at bounding box center [841, 101] width 107 height 25
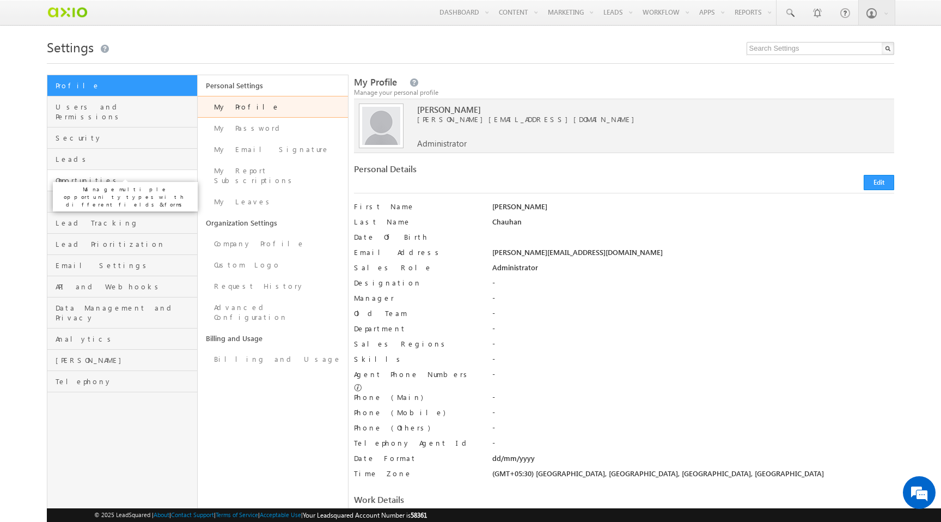
click at [149, 175] on span "Opportunities" at bounding box center [125, 180] width 139 height 10
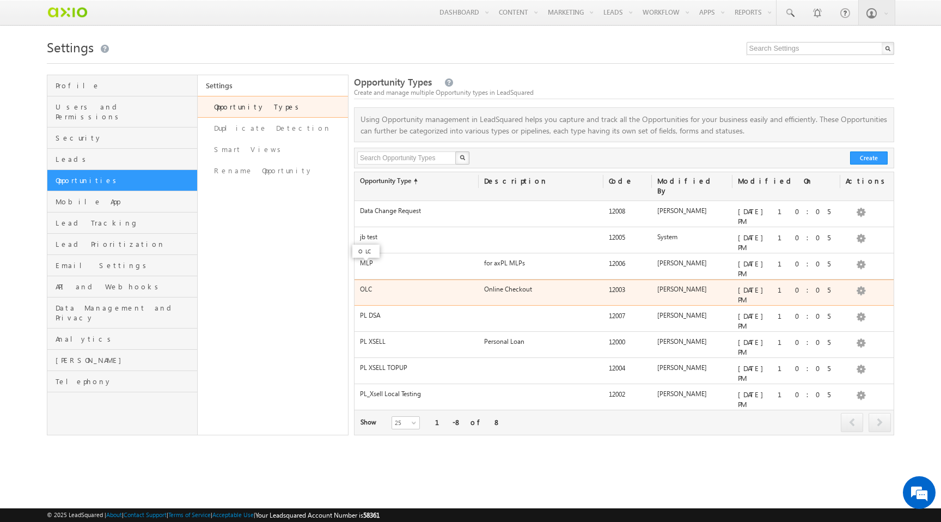
click at [364, 285] on label "OLC" at bounding box center [366, 289] width 12 height 8
click at [861, 285] on button "button" at bounding box center [861, 290] width 11 height 11
click at [365, 285] on label "OLC" at bounding box center [366, 289] width 12 height 8
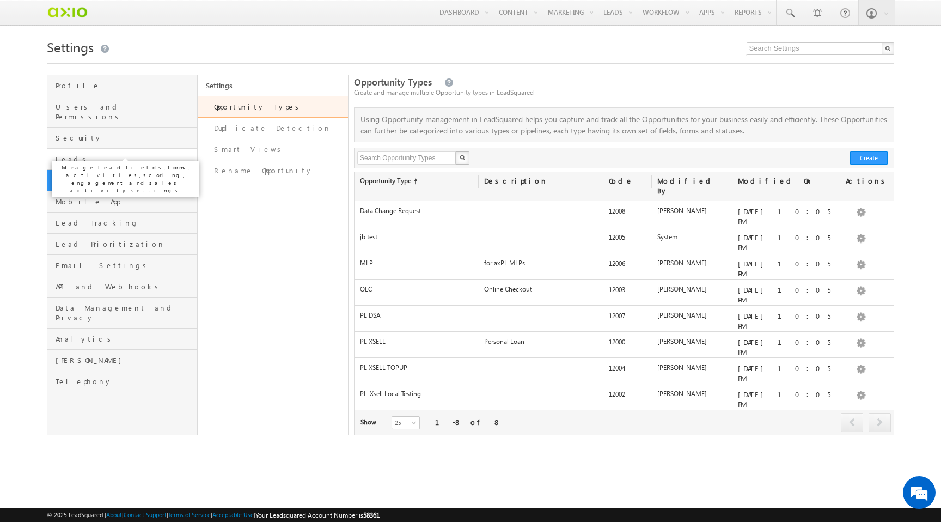
click at [139, 154] on span "Leads" at bounding box center [125, 159] width 139 height 10
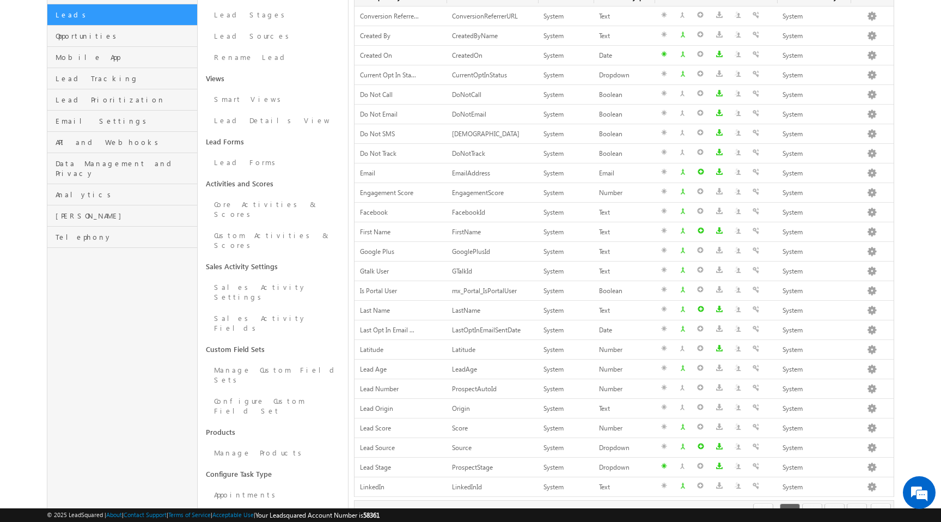
scroll to position [148, 0]
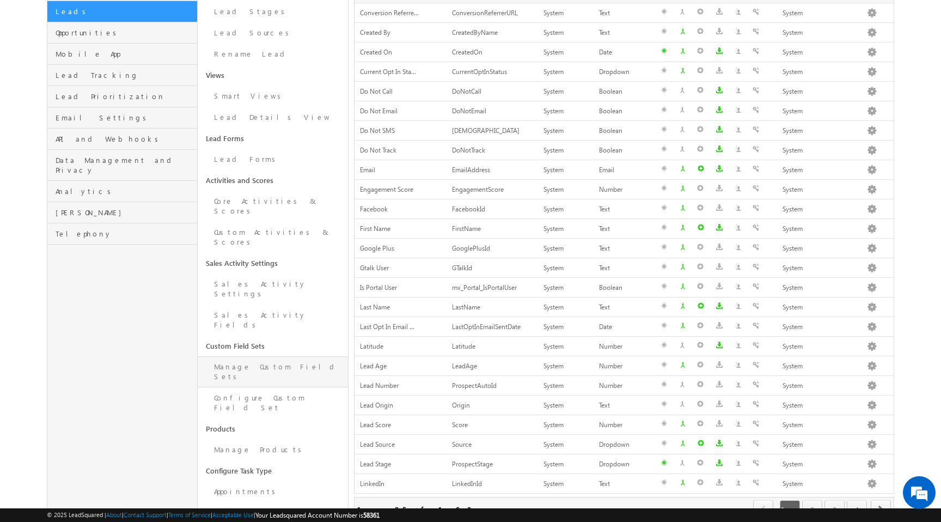
click at [281, 356] on link "Manage Custom Field Sets" at bounding box center [273, 371] width 150 height 31
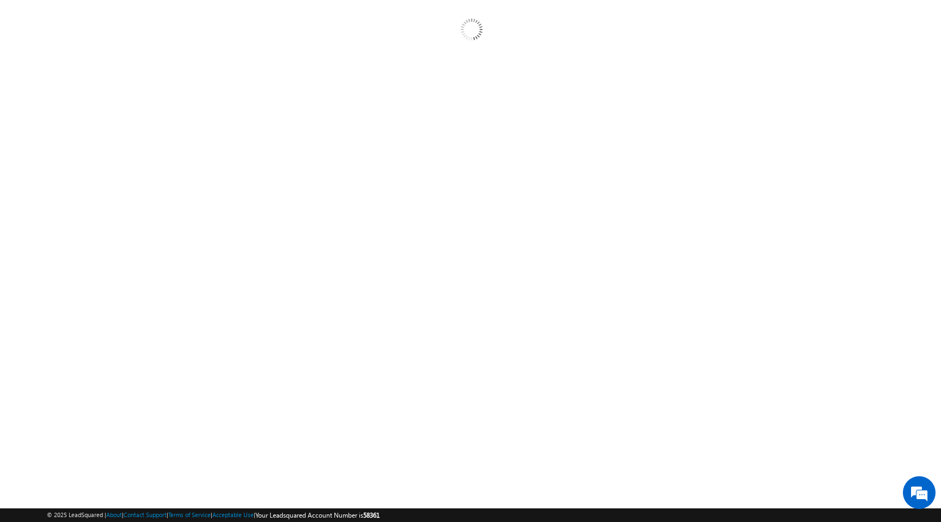
scroll to position [21, 0]
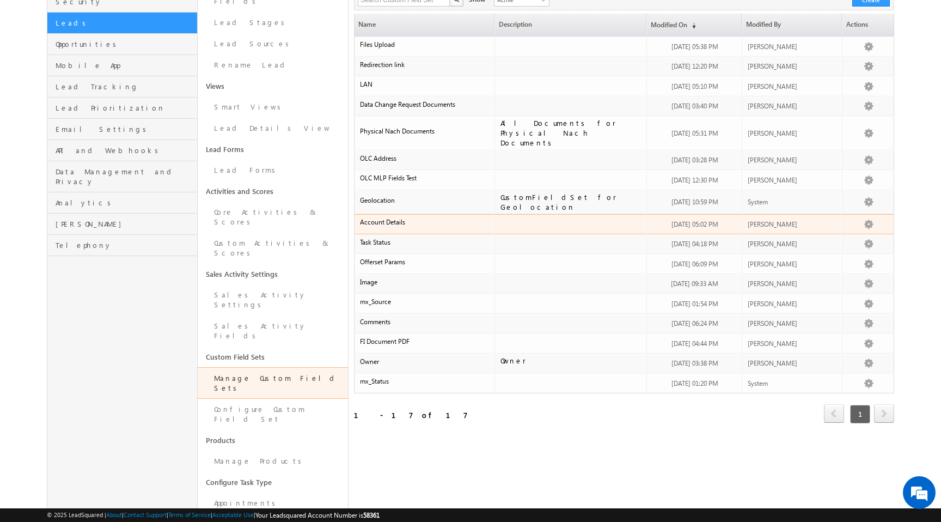
scroll to position [168, 0]
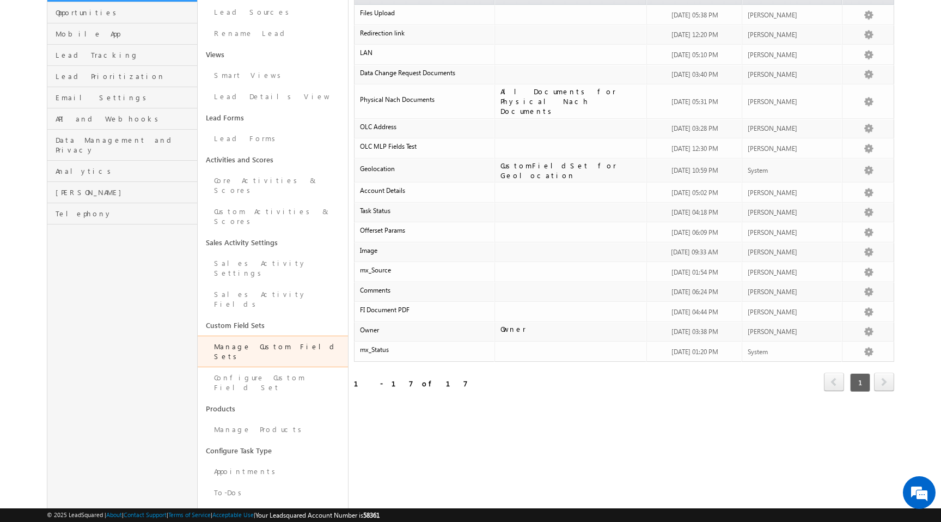
click at [892, 373] on span "next" at bounding box center [884, 382] width 20 height 19
click at [884, 373] on span "next" at bounding box center [884, 382] width 20 height 19
click at [883, 373] on span "next" at bounding box center [884, 382] width 20 height 19
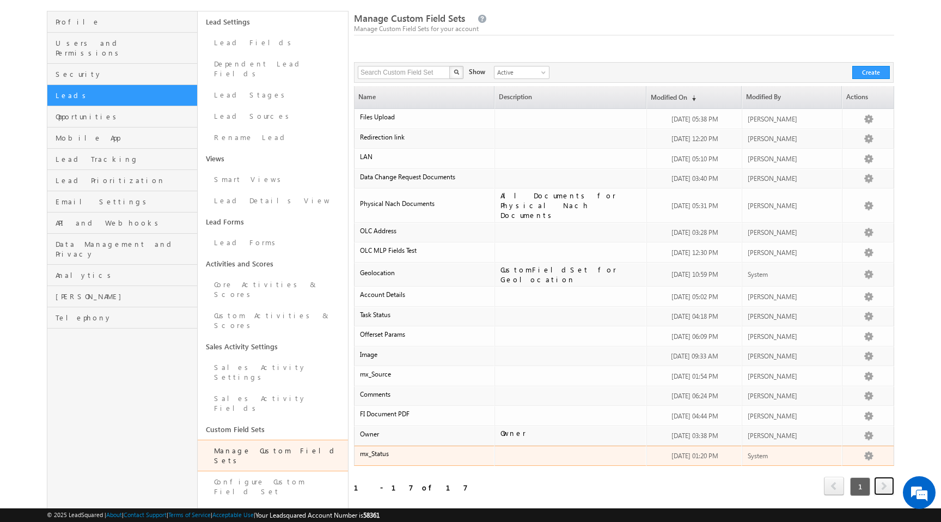
scroll to position [63, 0]
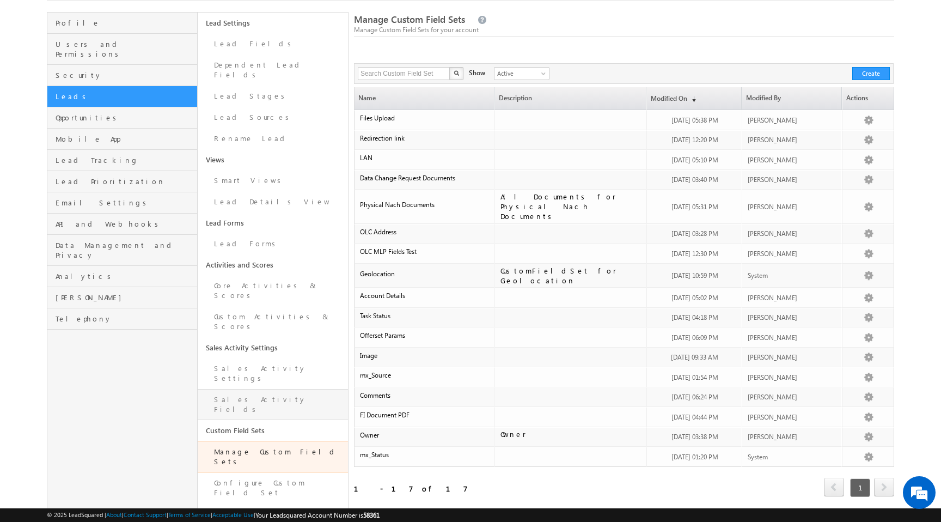
click at [284, 389] on link "Sales Activity Fields" at bounding box center [273, 404] width 150 height 31
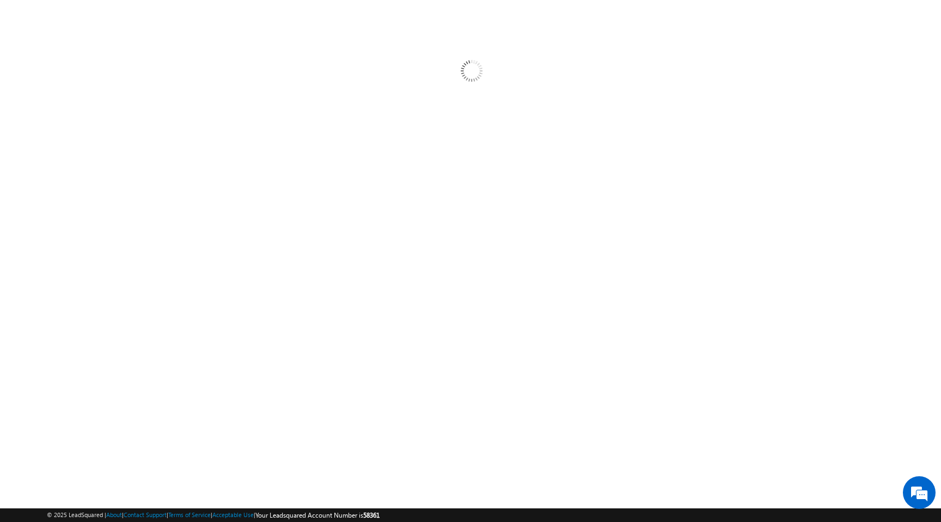
scroll to position [21, 0]
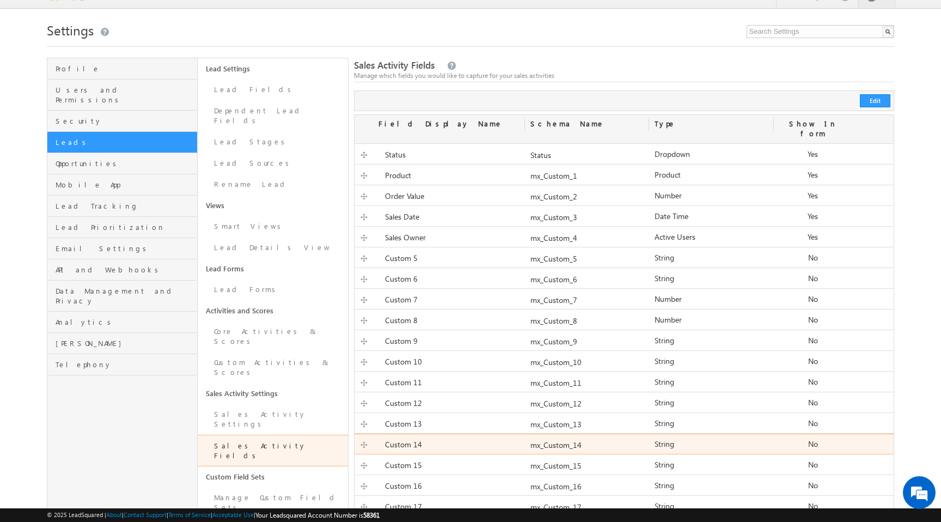
scroll to position [20, 0]
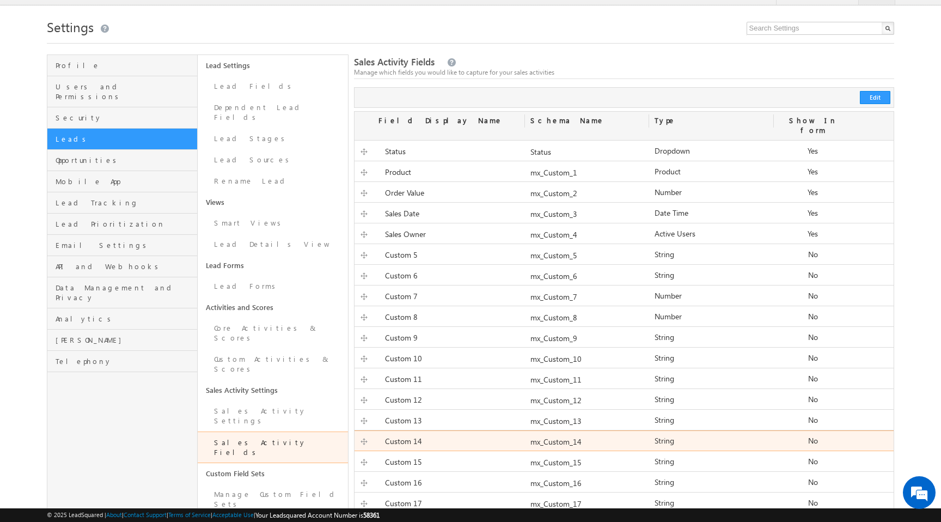
click at [453, 435] on div "Custom 14" at bounding box center [440, 442] width 170 height 15
click at [401, 437] on label "Custom 14" at bounding box center [403, 441] width 37 height 10
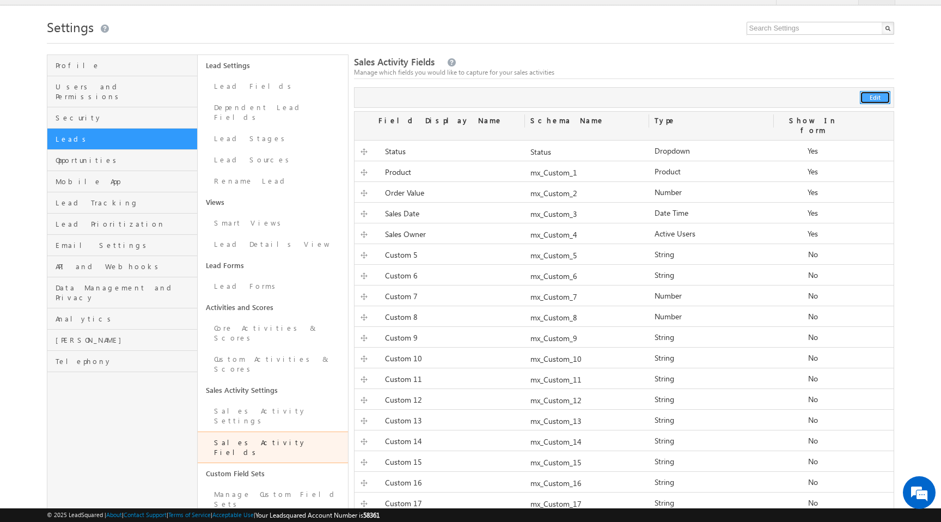
click at [868, 100] on button "Edit" at bounding box center [875, 97] width 31 height 13
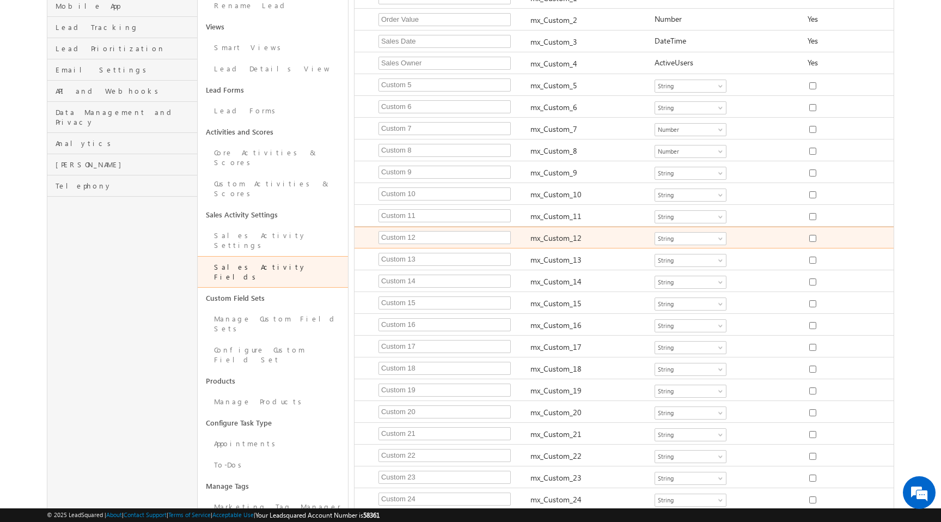
scroll to position [196, 0]
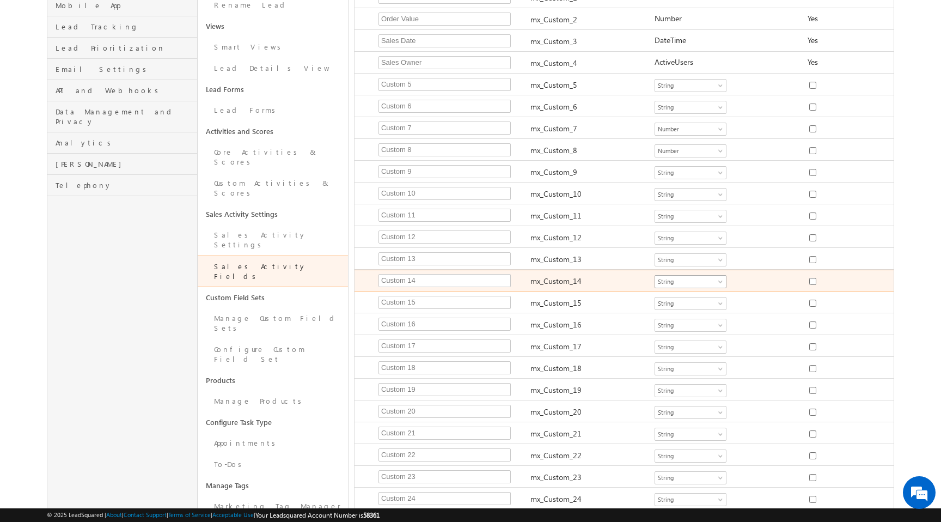
click at [698, 277] on span "String" at bounding box center [688, 282] width 66 height 10
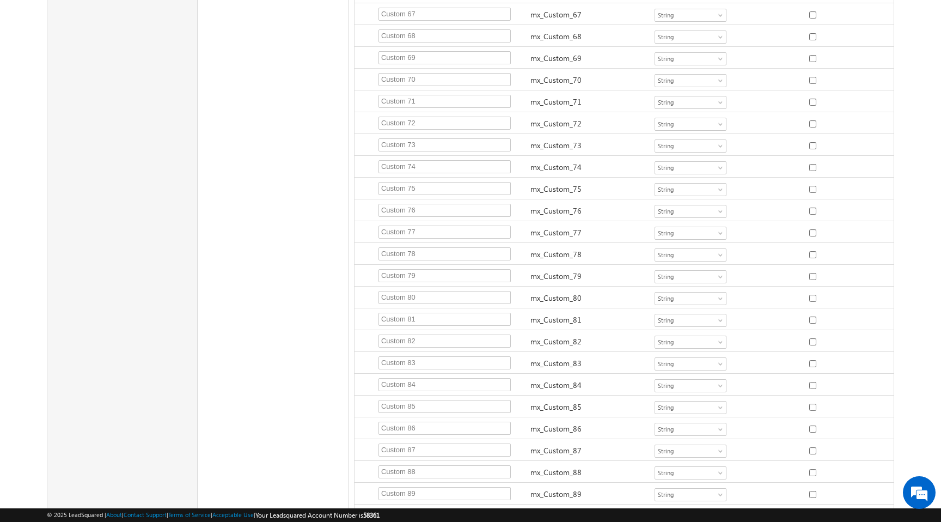
scroll to position [1900, 0]
click at [416, 468] on button "Cancel" at bounding box center [418, 475] width 39 height 15
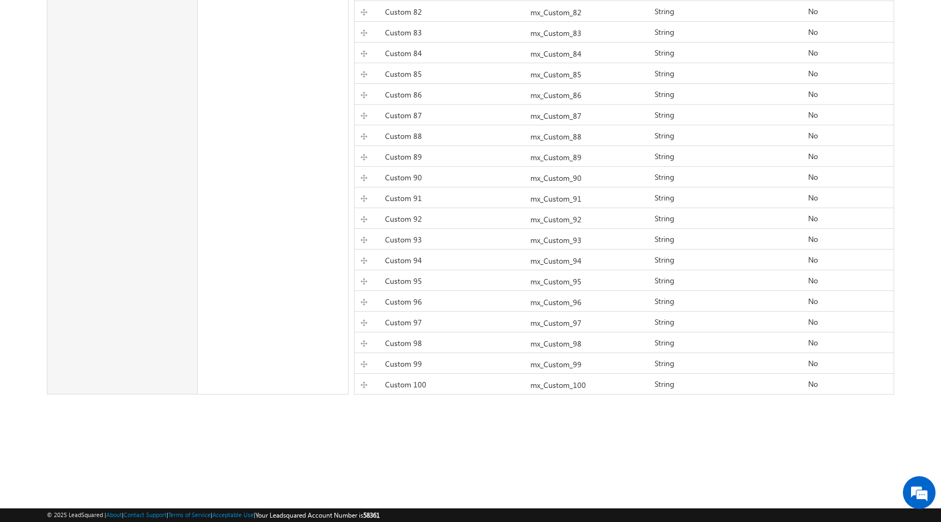
scroll to position [1765, 0]
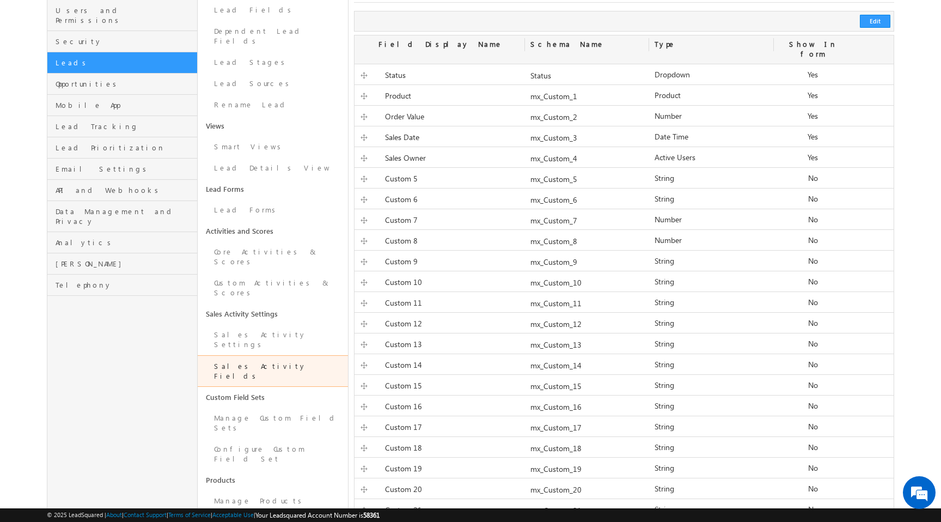
scroll to position [103, 0]
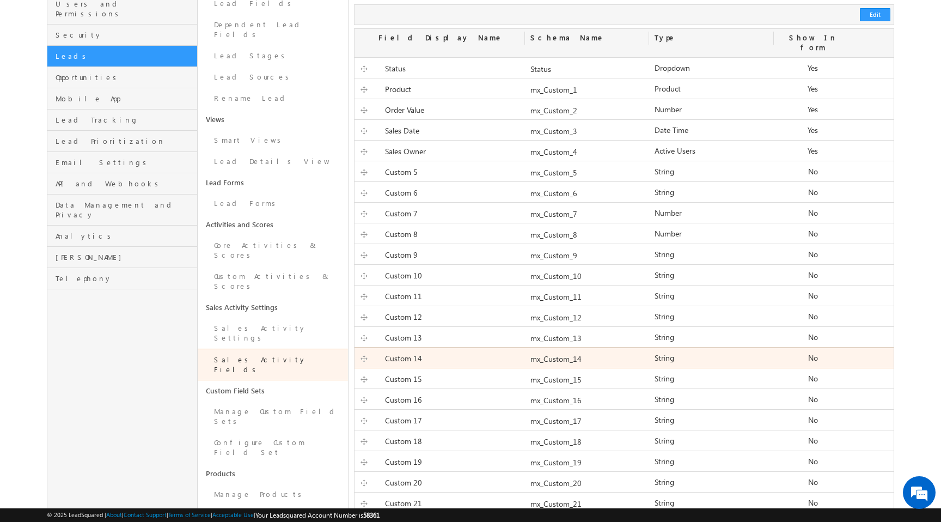
click at [563, 354] on label "mx_Custom_14" at bounding box center [556, 359] width 51 height 10
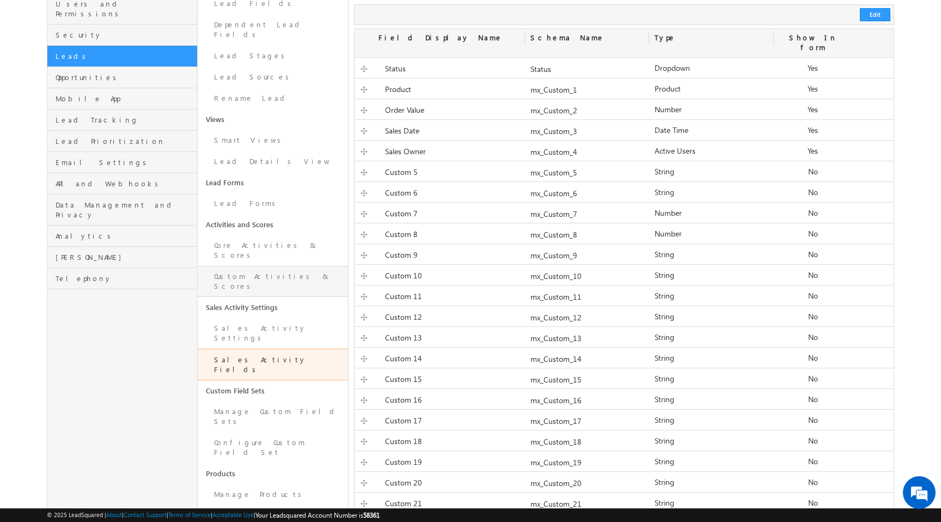
click at [283, 266] on link "Custom Activities & Scores" at bounding box center [273, 281] width 150 height 31
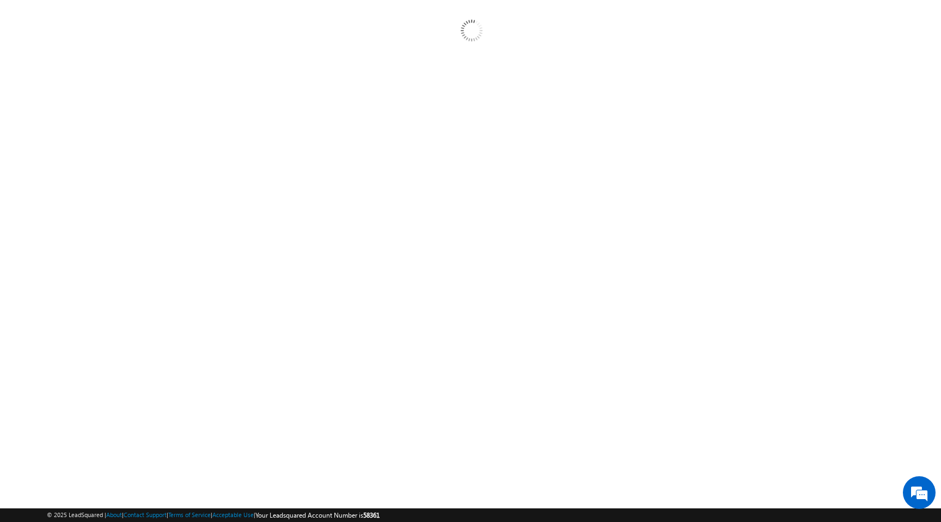
scroll to position [21, 0]
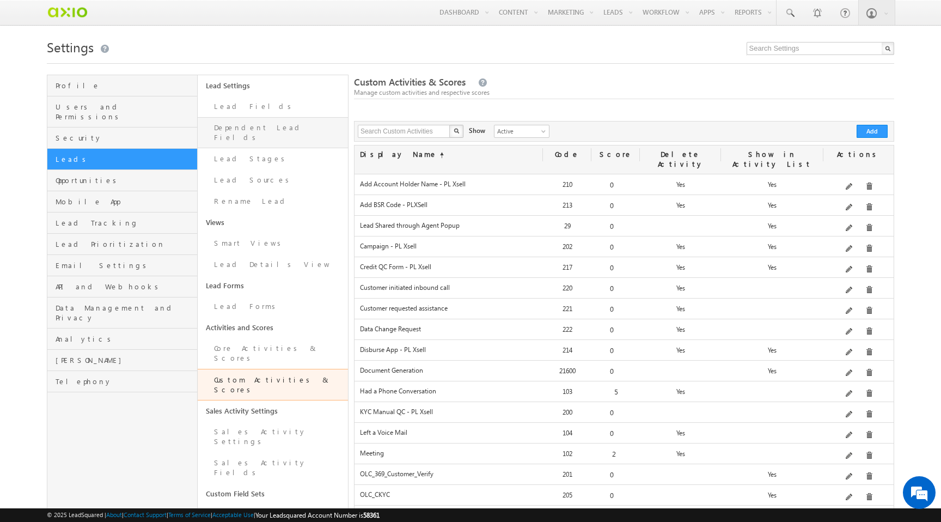
click at [267, 133] on link "Dependent Lead Fields" at bounding box center [273, 132] width 150 height 31
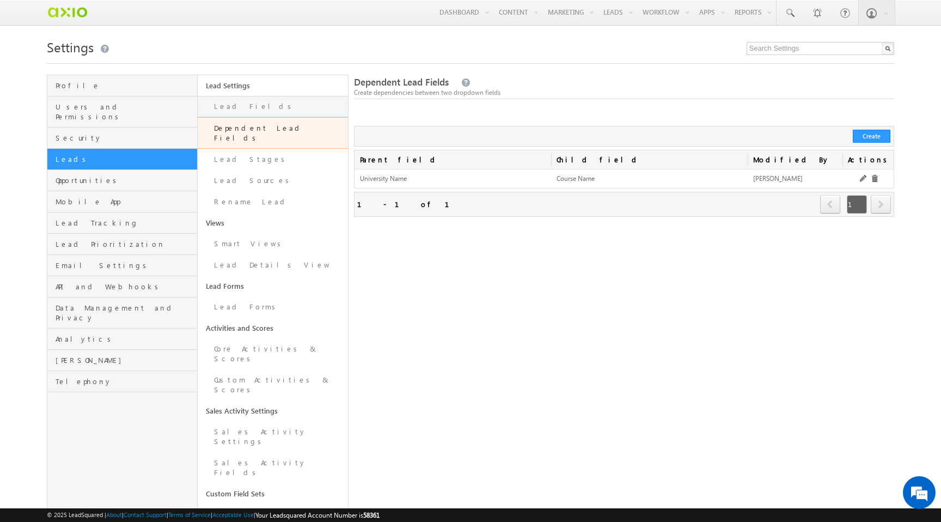
click at [266, 111] on link "Lead Fields" at bounding box center [273, 106] width 150 height 21
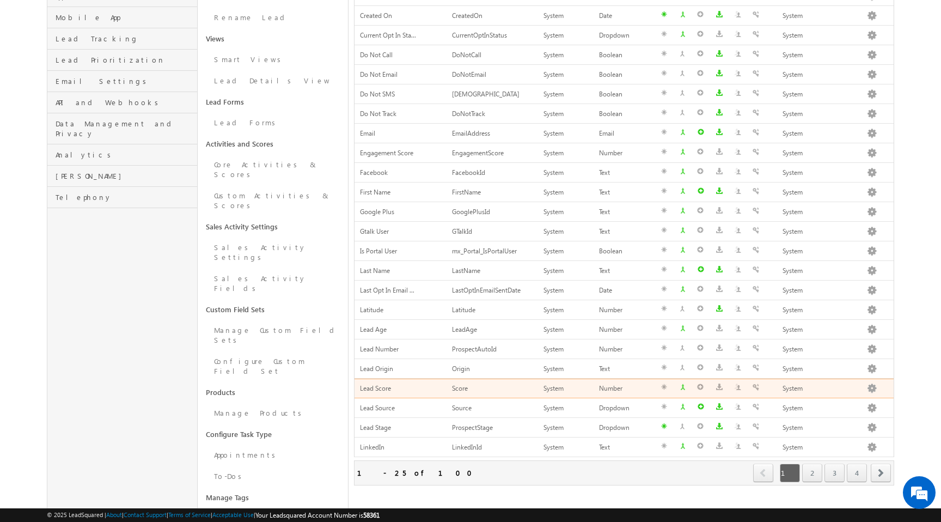
scroll to position [231, 0]
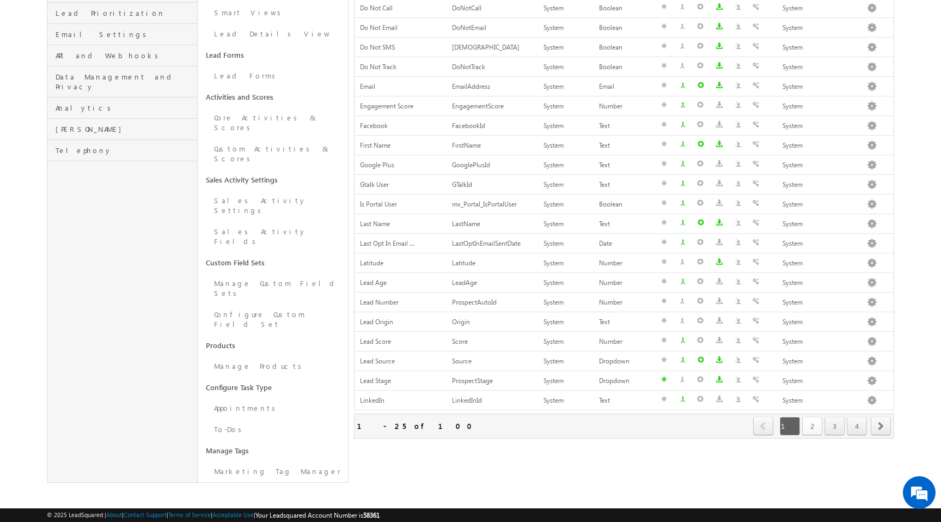
click at [815, 428] on link "2" at bounding box center [812, 426] width 20 height 19
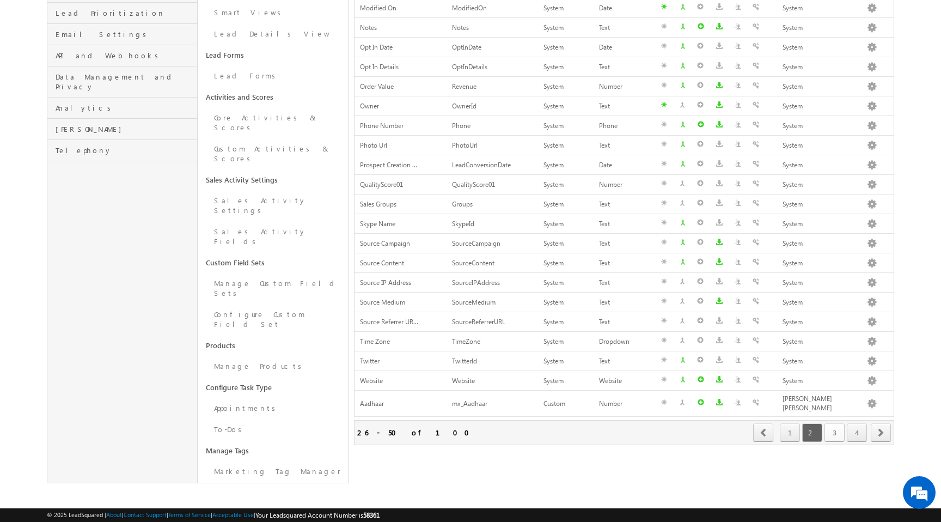
click at [838, 425] on link "3" at bounding box center [835, 432] width 20 height 19
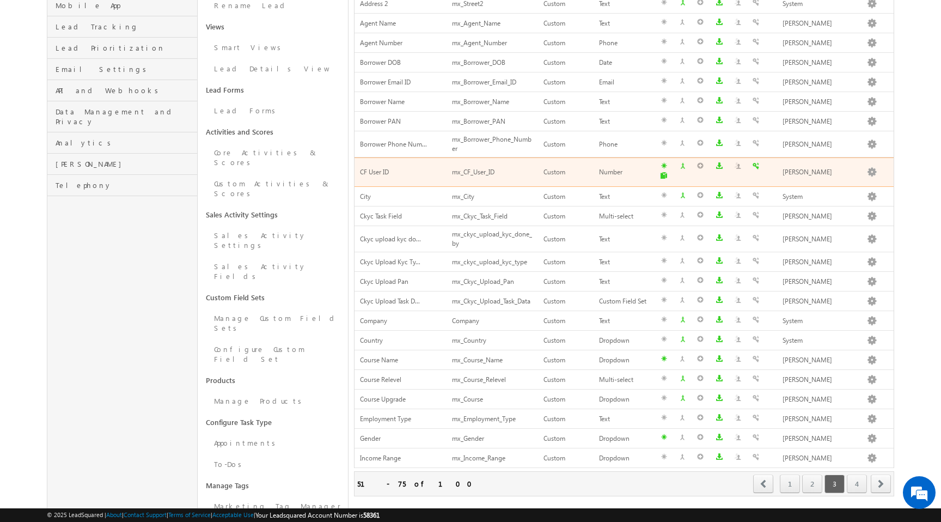
scroll to position [243, 0]
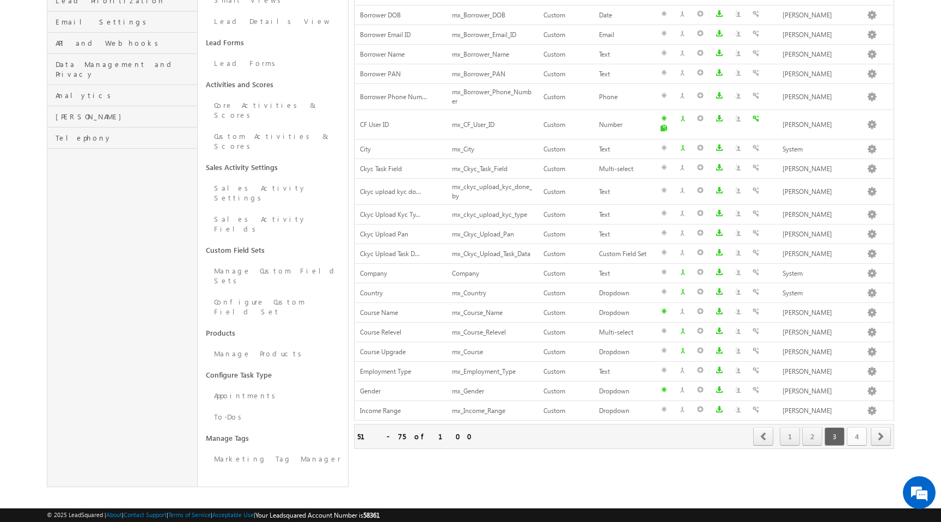
click at [859, 431] on link "4" at bounding box center [857, 436] width 20 height 19
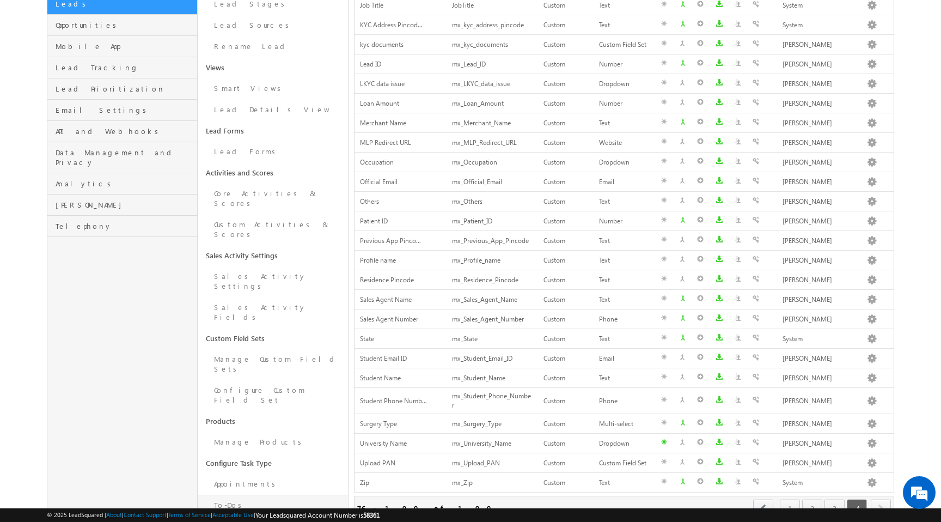
scroll to position [141, 0]
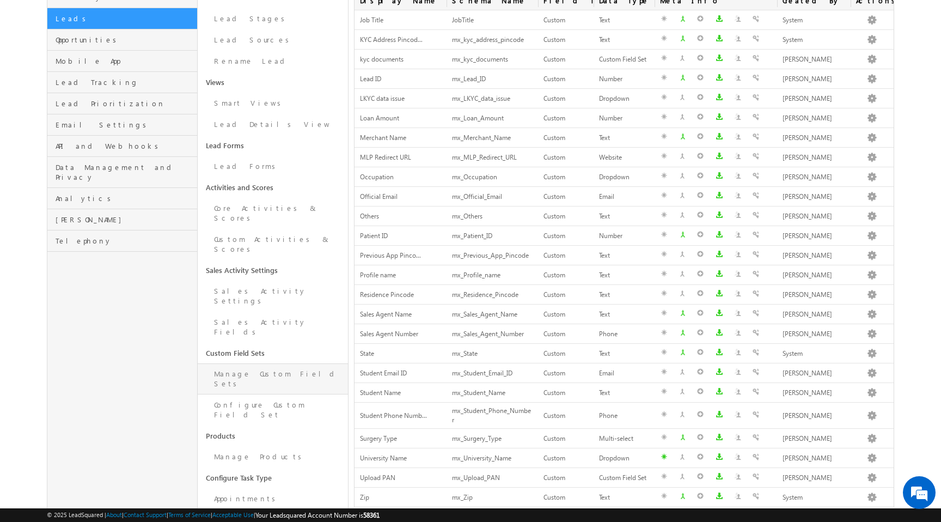
click at [280, 363] on link "Manage Custom Field Sets" at bounding box center [273, 378] width 150 height 31
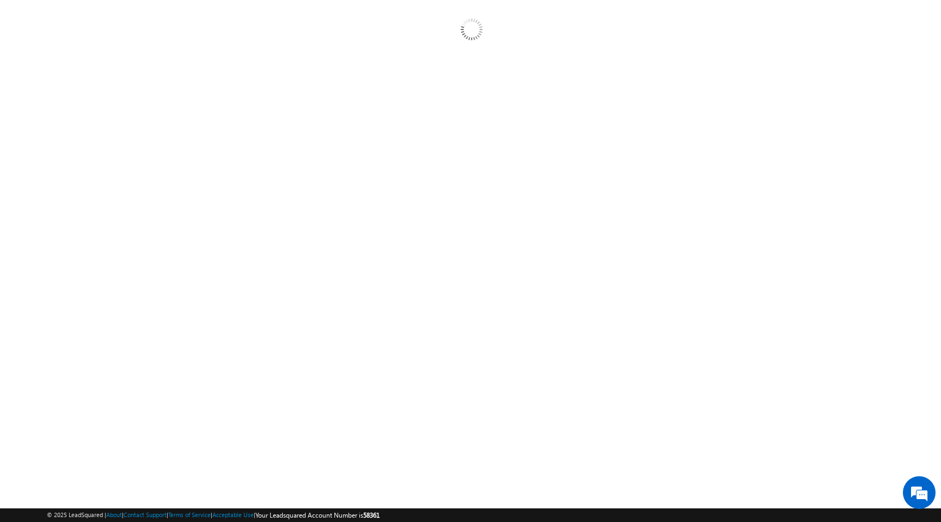
scroll to position [21, 0]
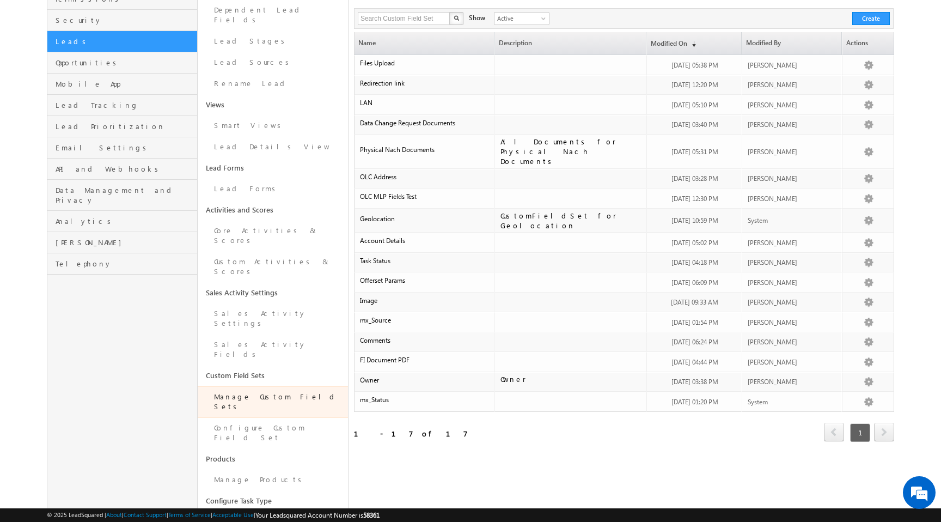
scroll to position [117, 0]
click at [276, 304] on link "Sales Activity Settings" at bounding box center [273, 319] width 150 height 31
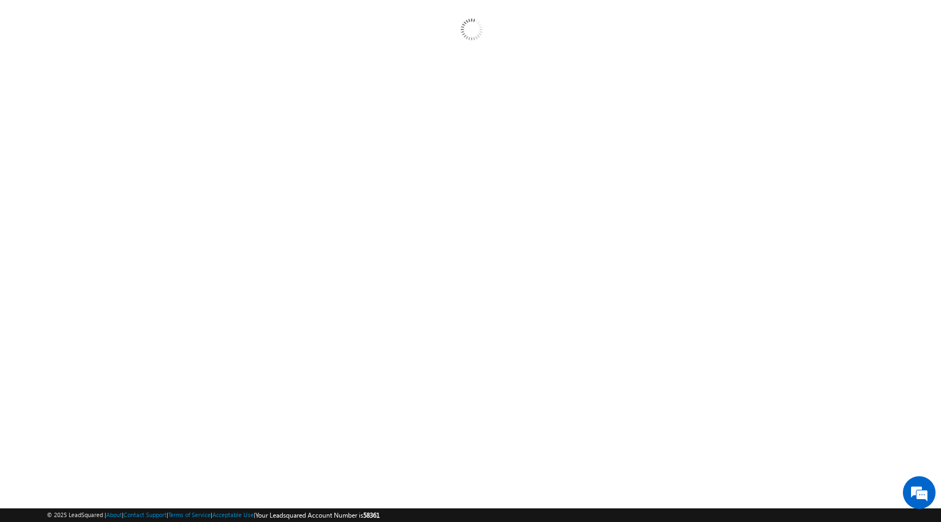
scroll to position [21, 0]
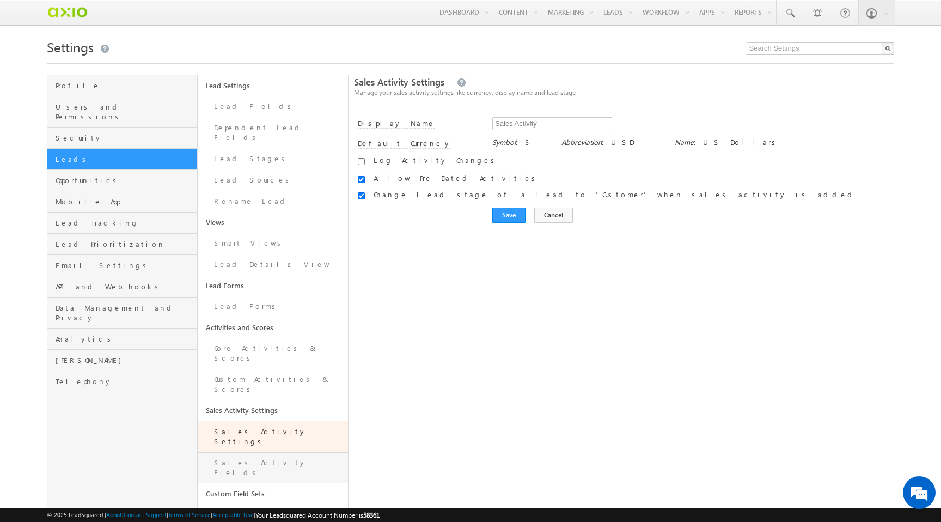
click at [276, 452] on link "Sales Activity Fields" at bounding box center [273, 467] width 150 height 31
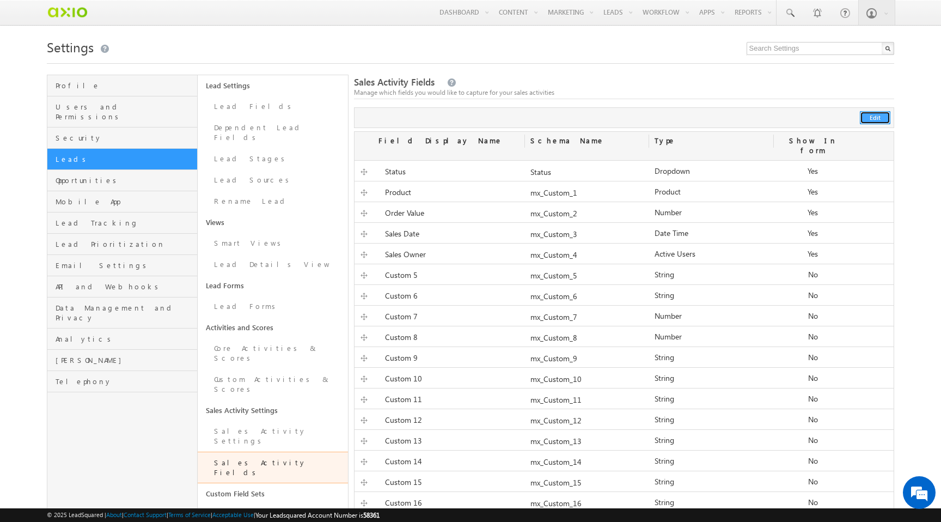
click at [876, 119] on button "Edit" at bounding box center [875, 117] width 31 height 13
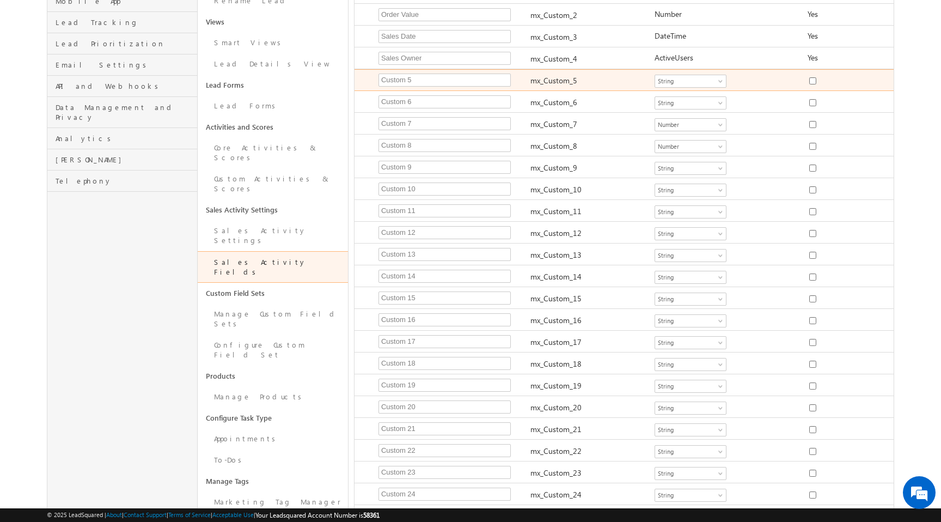
scroll to position [201, 0]
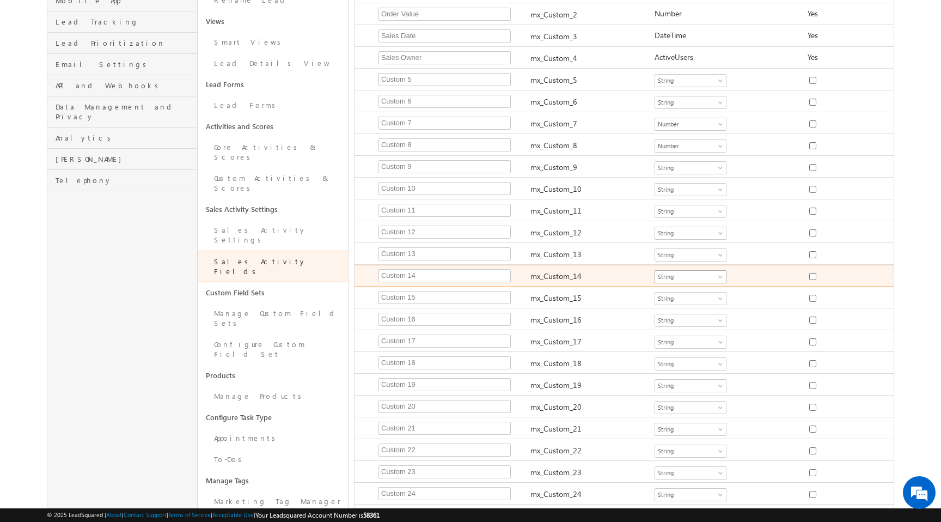
click at [693, 272] on span "String" at bounding box center [688, 277] width 66 height 10
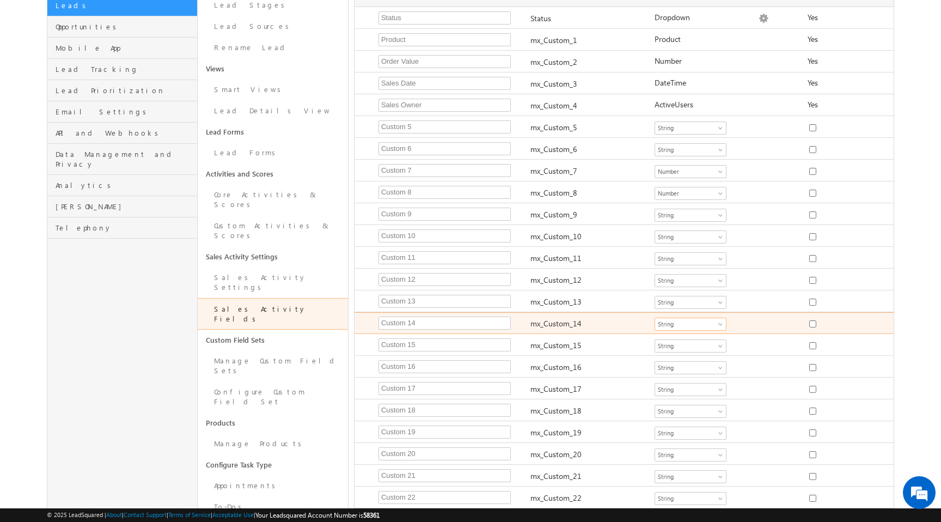
scroll to position [136, 0]
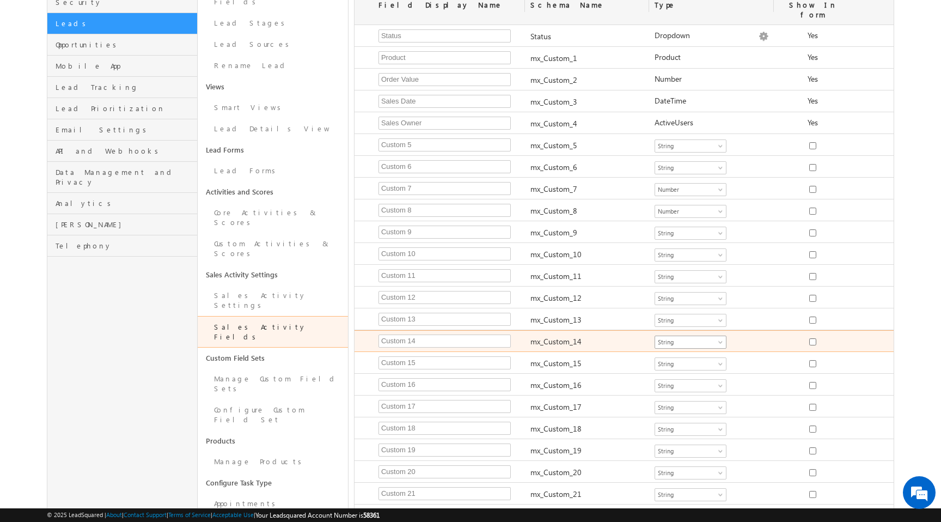
click at [714, 337] on span "String" at bounding box center [688, 342] width 66 height 10
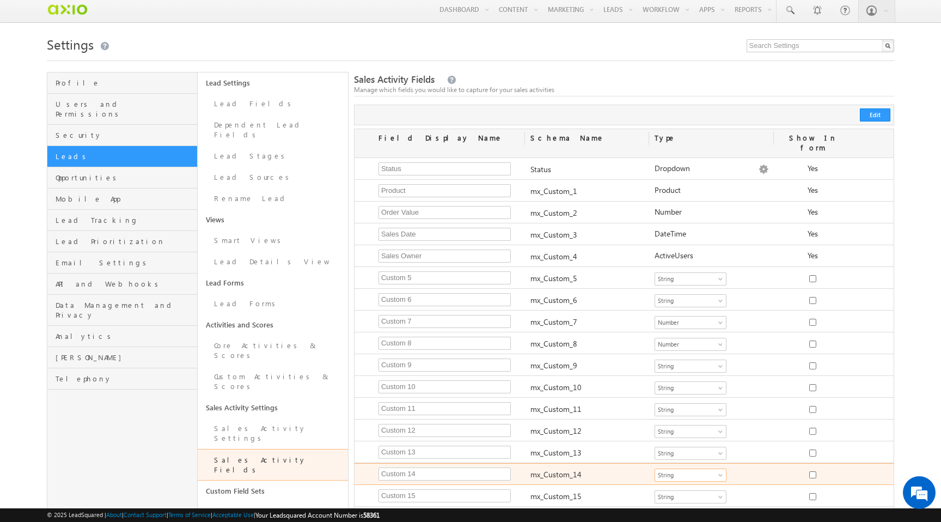
scroll to position [0, 0]
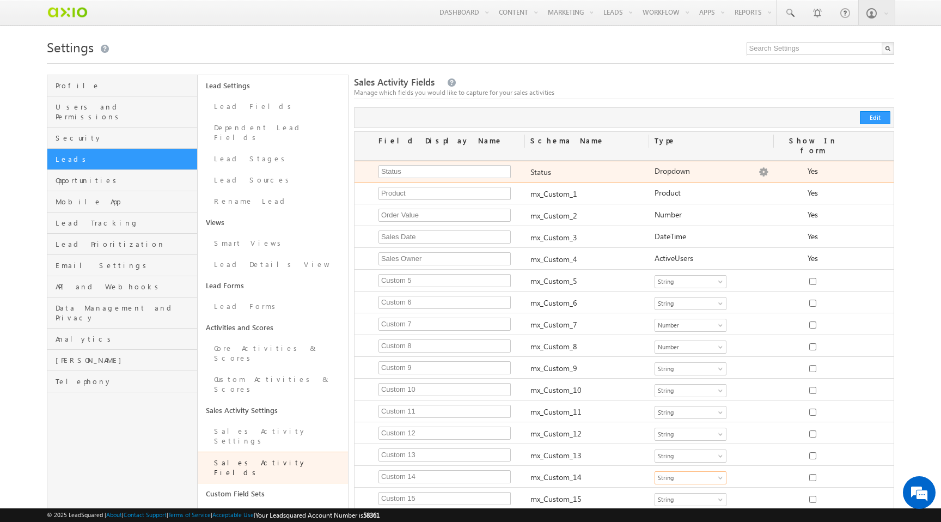
click at [765, 167] on img at bounding box center [764, 172] width 10 height 10
type textarea "Open Won Lost"
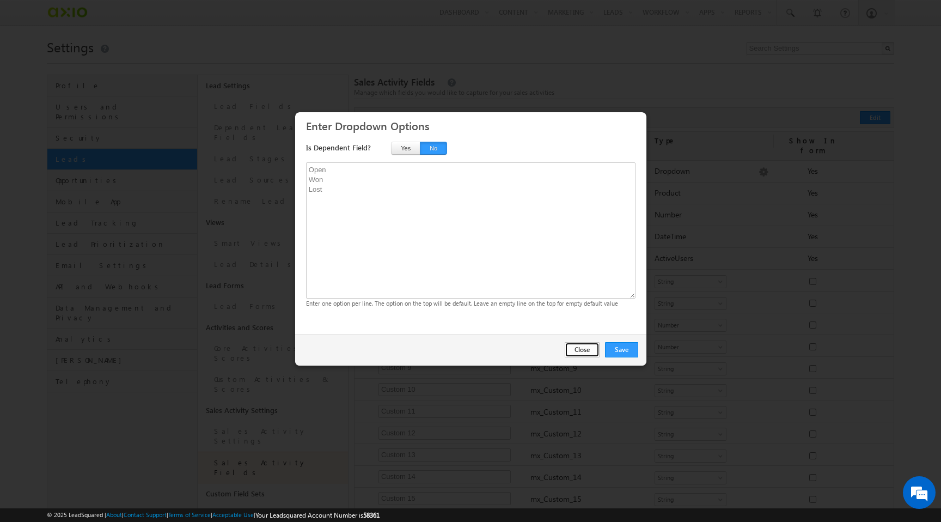
click at [577, 348] on button "Close" at bounding box center [582, 349] width 35 height 15
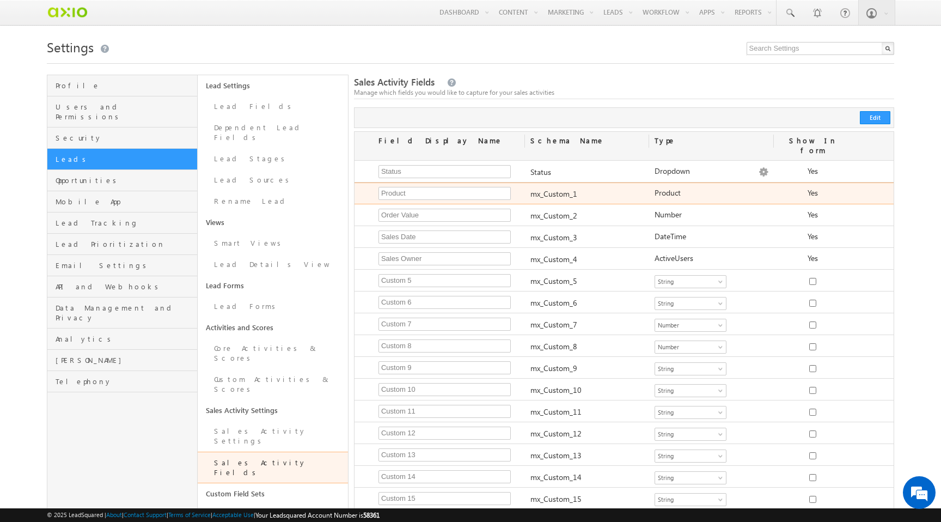
click at [673, 188] on label "Product" at bounding box center [668, 193] width 26 height 10
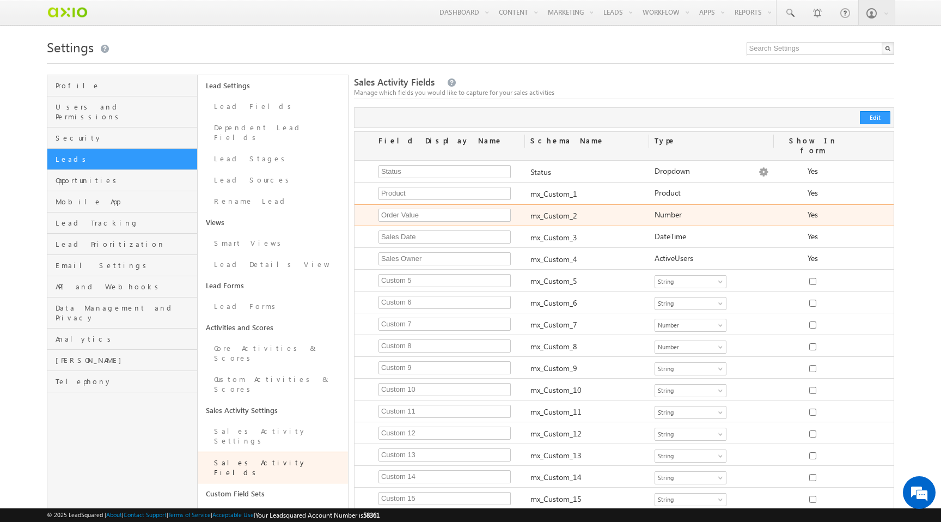
click at [672, 210] on label "Number" at bounding box center [668, 215] width 27 height 10
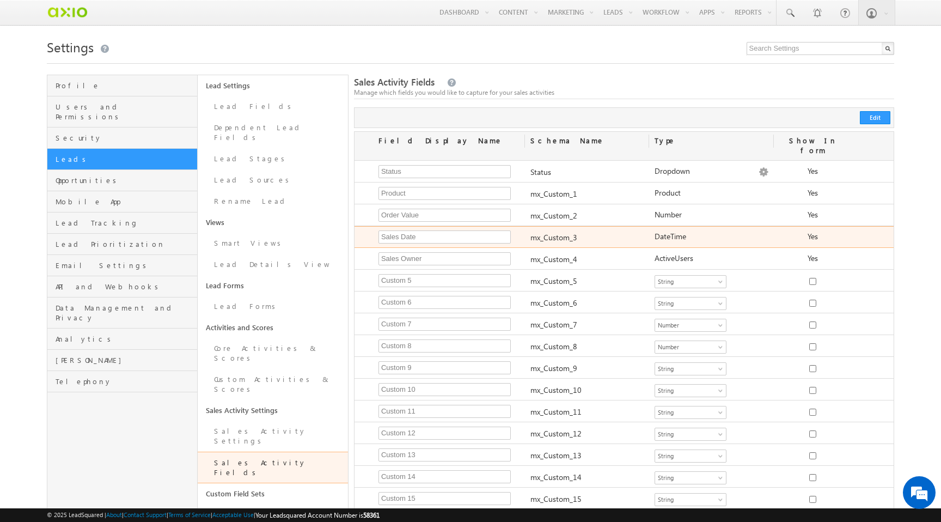
click at [672, 233] on div "DateTime Product Number String DateTime Dropdown ActiveUsers DateTime" at bounding box center [711, 238] width 124 height 15
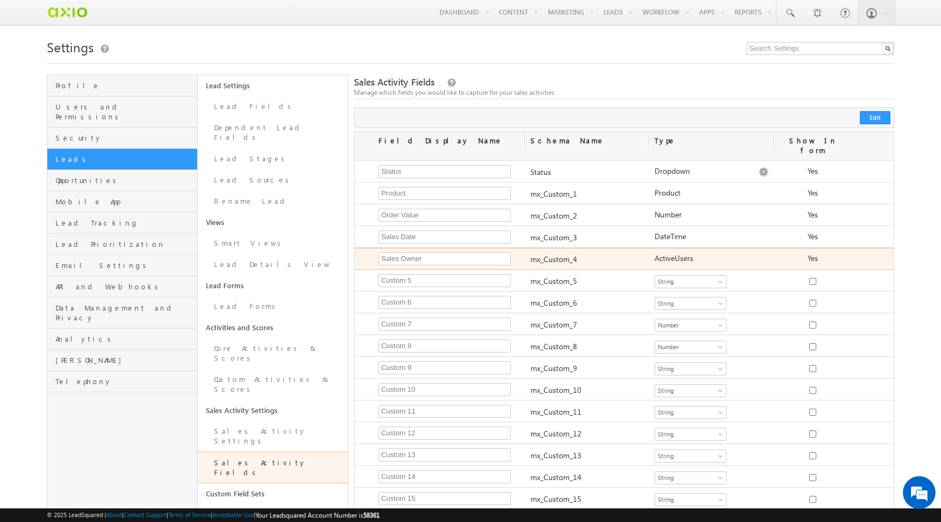
click at [672, 256] on div "ActiveUsers Product Number String DateTime Dropdown ActiveUsers ActiveUsers" at bounding box center [711, 260] width 124 height 15
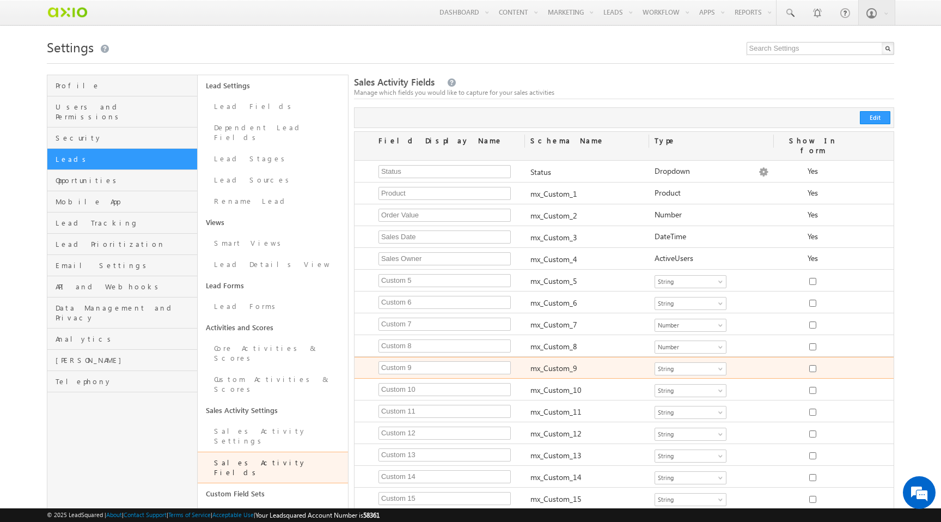
click at [563, 363] on label "mx_Custom_9" at bounding box center [554, 368] width 47 height 10
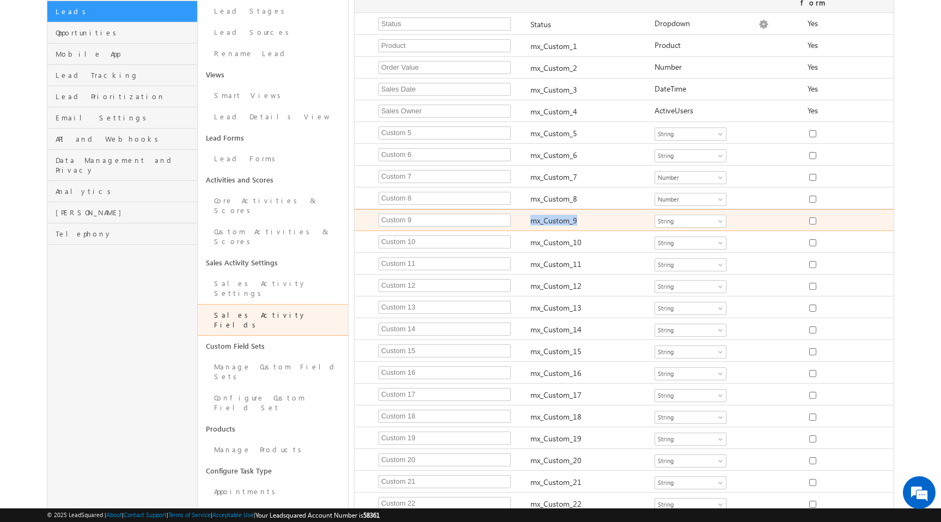
scroll to position [160, 0]
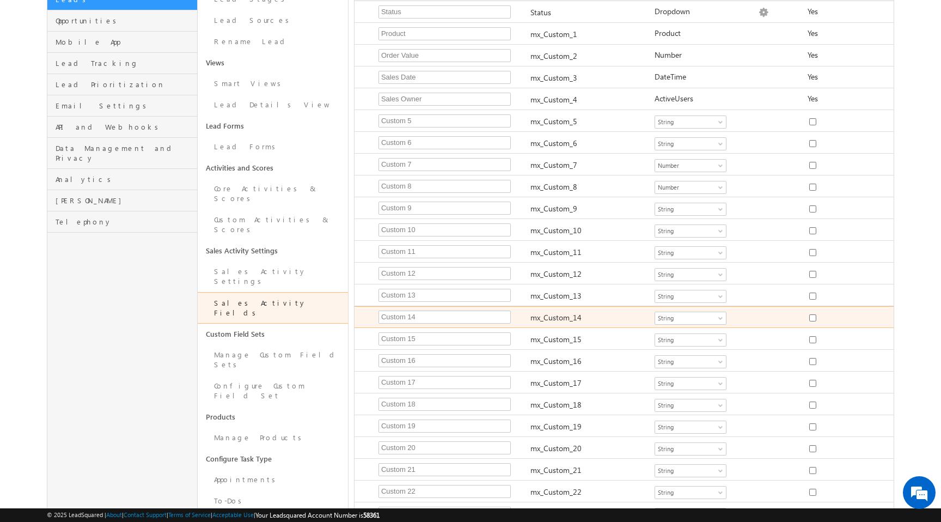
click at [591, 311] on div "mx_Custom_14" at bounding box center [587, 318] width 124 height 15
click at [663, 313] on span "String" at bounding box center [688, 318] width 66 height 10
click at [570, 311] on div "mx_Custom_14" at bounding box center [587, 318] width 124 height 15
